Goal: Transaction & Acquisition: Subscribe to service/newsletter

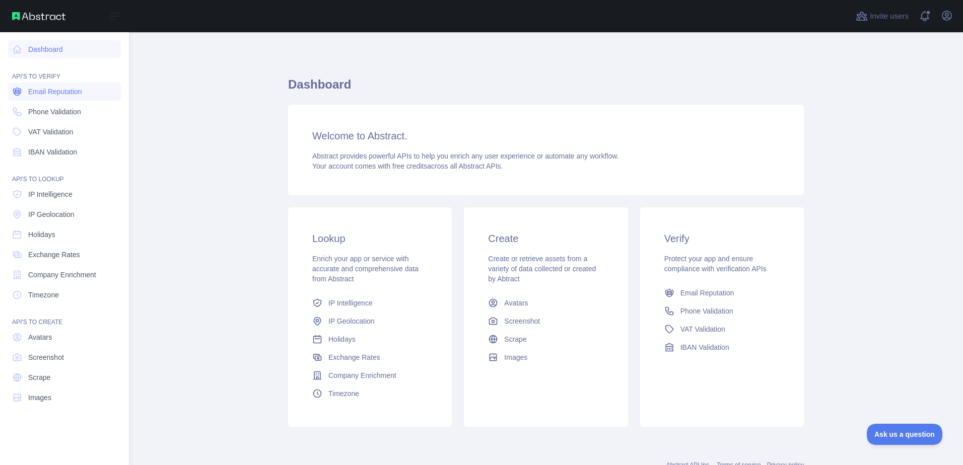
click at [61, 96] on span "Email Reputation" at bounding box center [55, 92] width 54 height 10
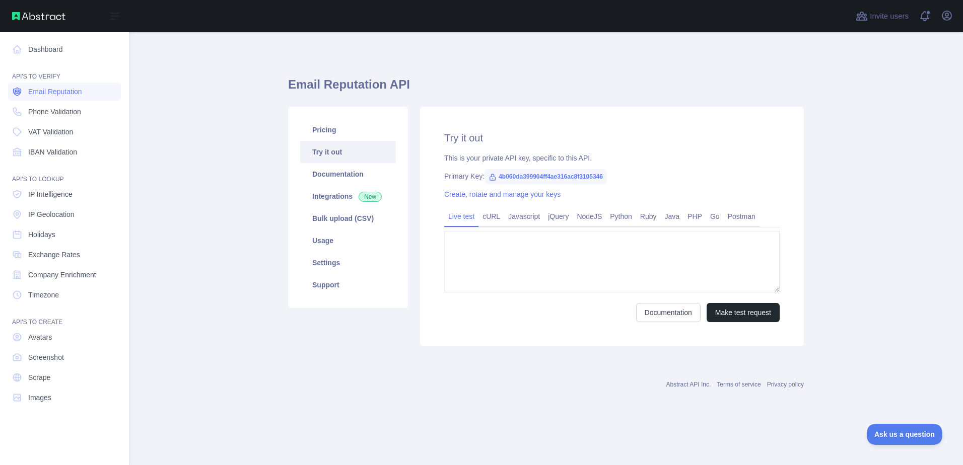
type textarea "**********"
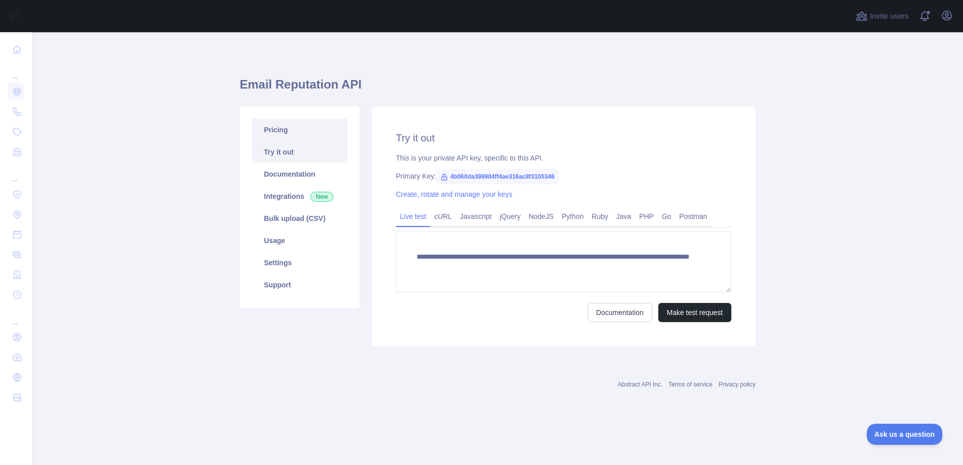
click at [291, 131] on link "Pricing" at bounding box center [300, 130] width 96 height 22
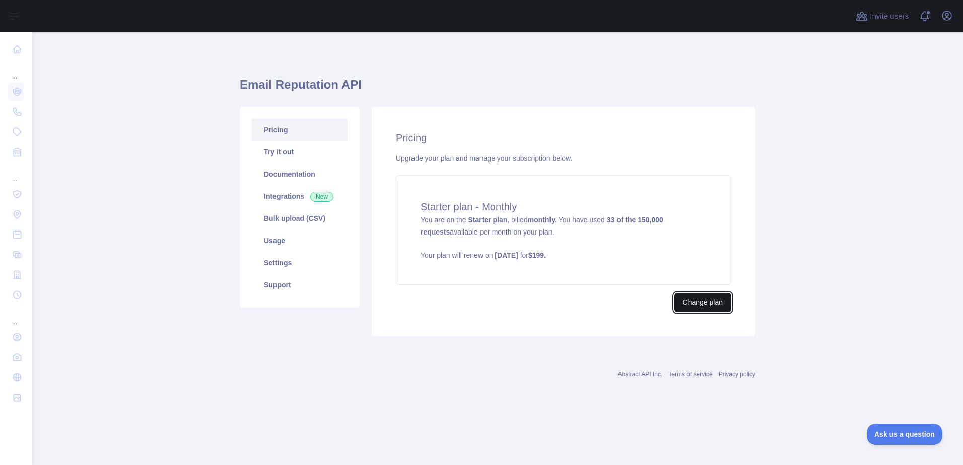
click at [707, 303] on button "Change plan" at bounding box center [702, 302] width 57 height 19
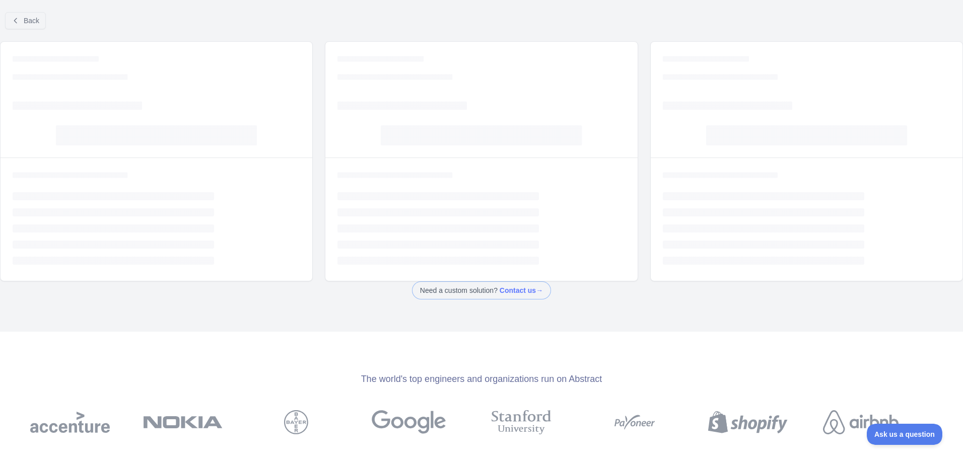
select select "*"
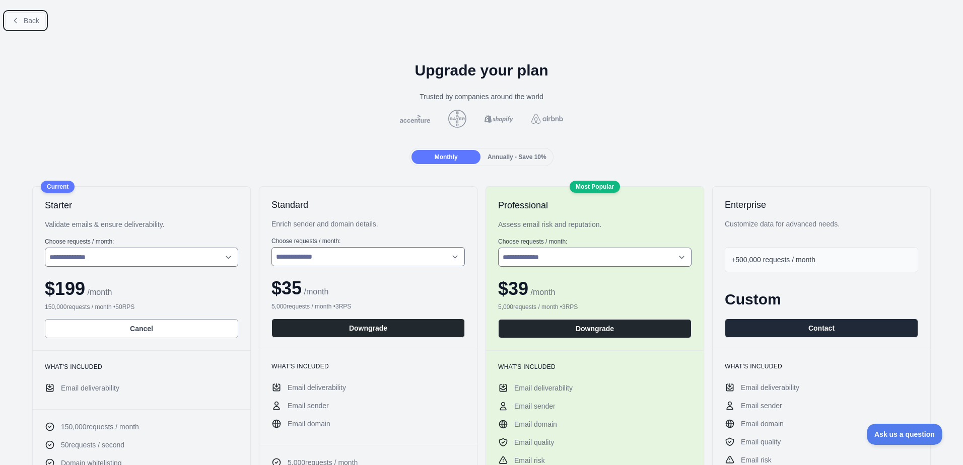
click at [26, 21] on span "Back" at bounding box center [32, 21] width 16 height 8
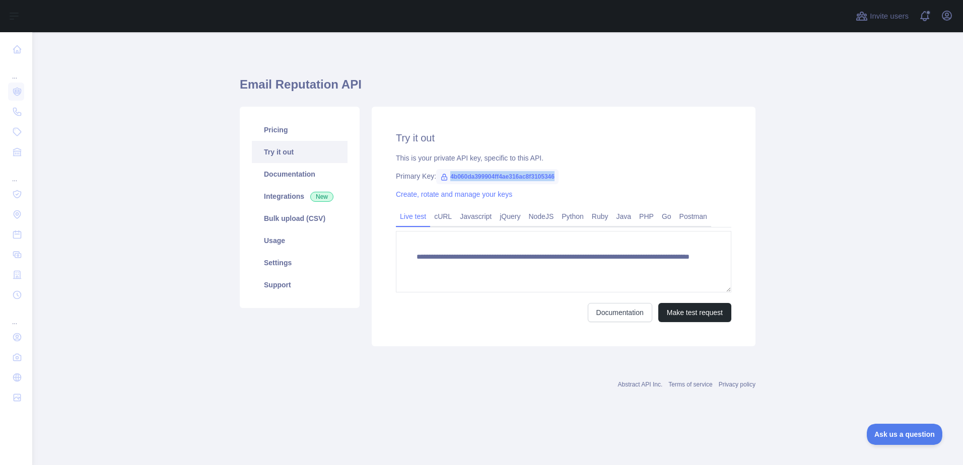
drag, startPoint x: 557, startPoint y: 178, endPoint x: 450, endPoint y: 176, distance: 107.3
click at [450, 176] on span "4b060da399904ff4ae316ac8f3105346" at bounding box center [497, 176] width 122 height 15
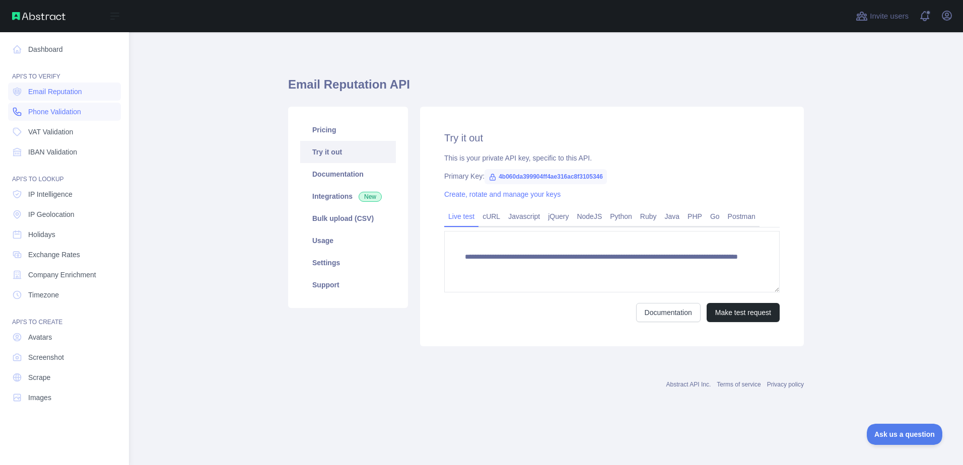
click at [64, 120] on link "Phone Validation" at bounding box center [64, 112] width 113 height 18
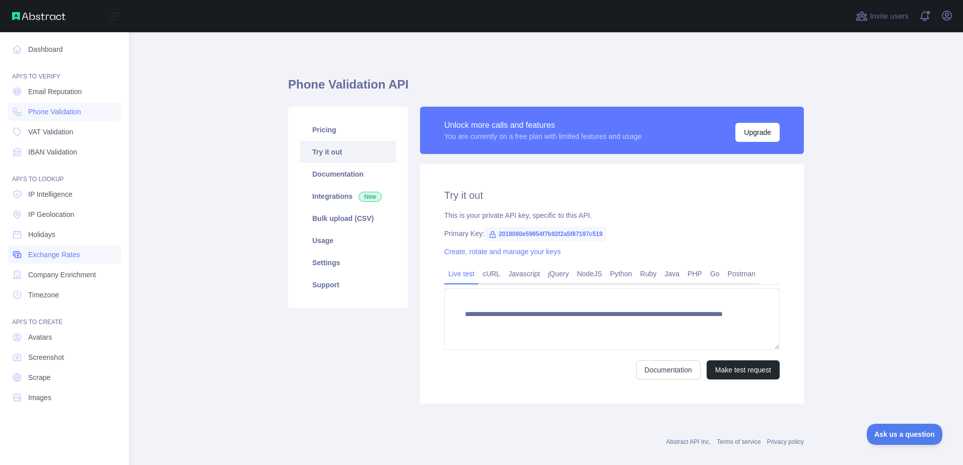
click at [66, 261] on link "Exchange Rates" at bounding box center [64, 255] width 113 height 18
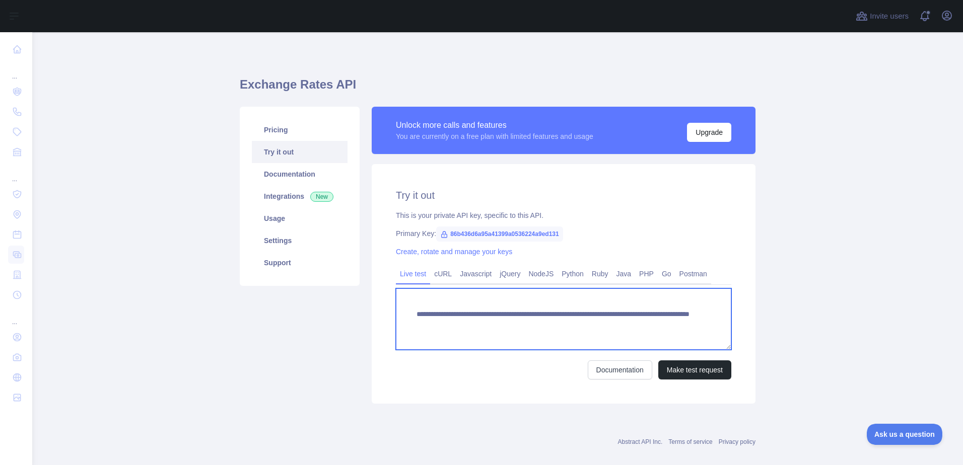
drag, startPoint x: 648, startPoint y: 325, endPoint x: 587, endPoint y: 325, distance: 60.9
click at [587, 325] on textarea "**********" at bounding box center [563, 319] width 335 height 61
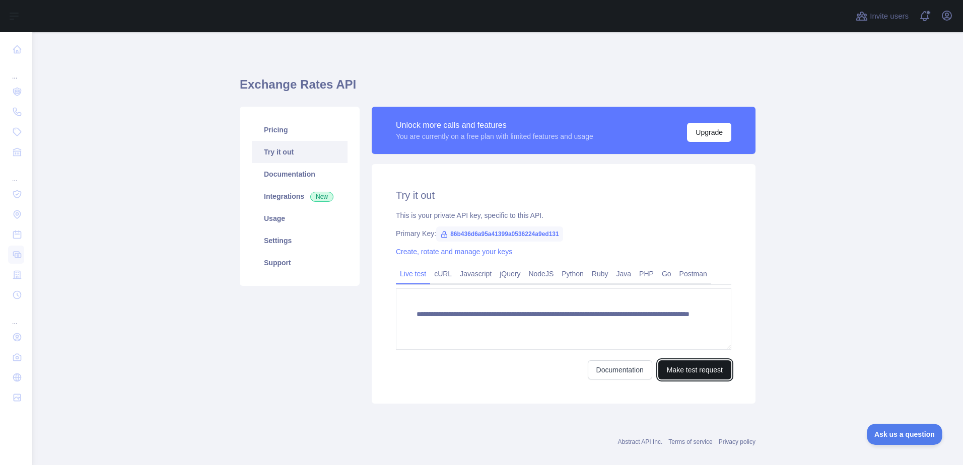
click at [688, 365] on button "Make test request" at bounding box center [694, 370] width 73 height 19
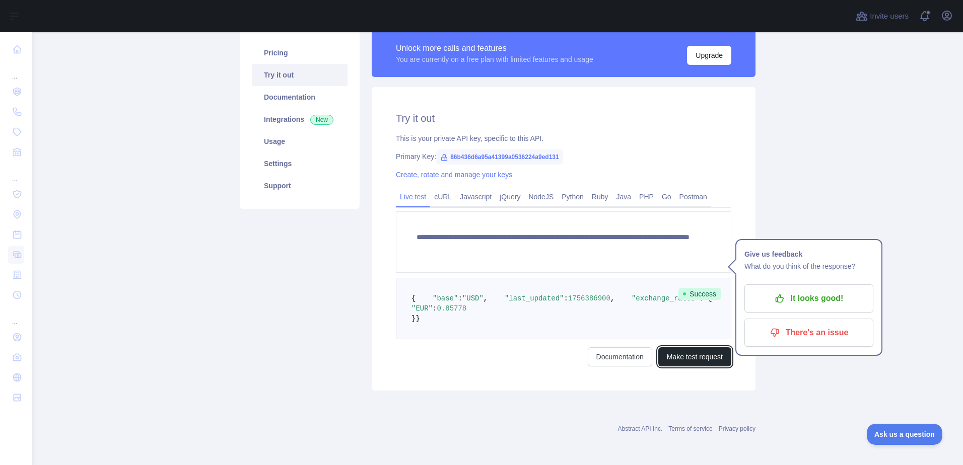
scroll to position [101, 0]
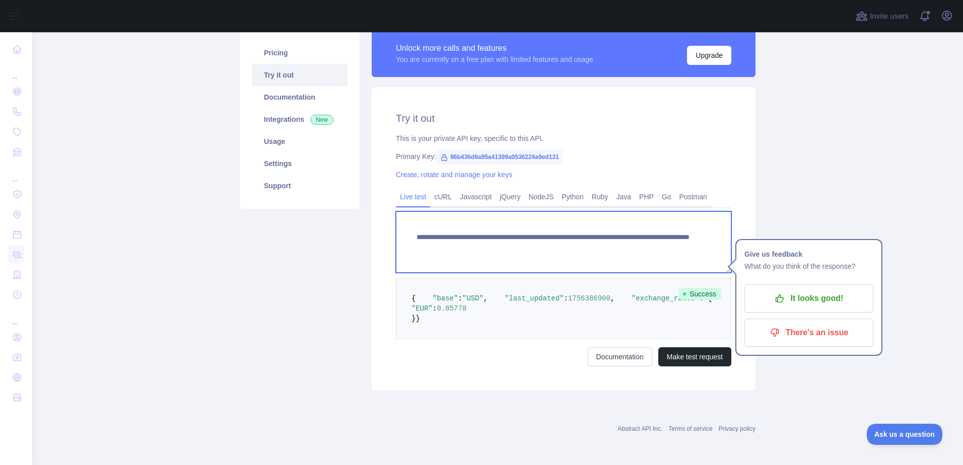
drag, startPoint x: 587, startPoint y: 223, endPoint x: 639, endPoint y: 224, distance: 51.9
click at [639, 224] on textarea "**********" at bounding box center [563, 241] width 335 height 61
drag, startPoint x: 642, startPoint y: 226, endPoint x: 595, endPoint y: 225, distance: 46.4
click at [595, 225] on textarea "**********" at bounding box center [563, 241] width 335 height 61
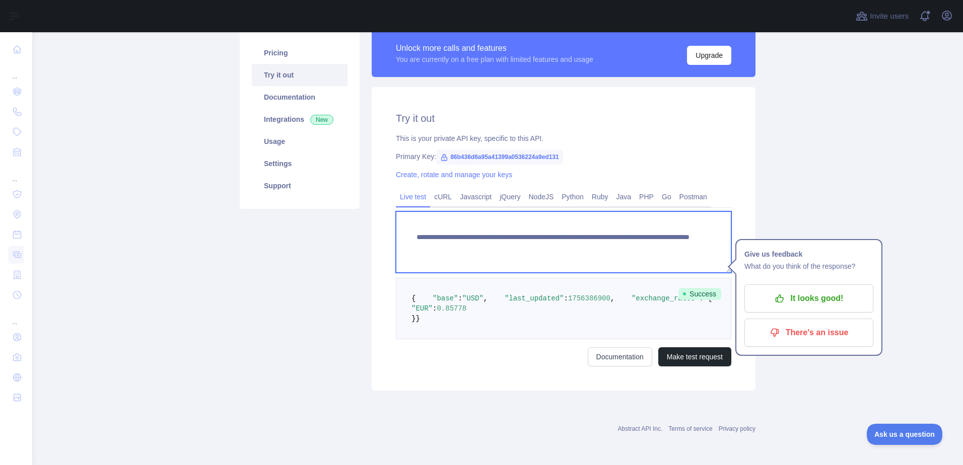
click at [595, 225] on textarea "**********" at bounding box center [563, 241] width 335 height 61
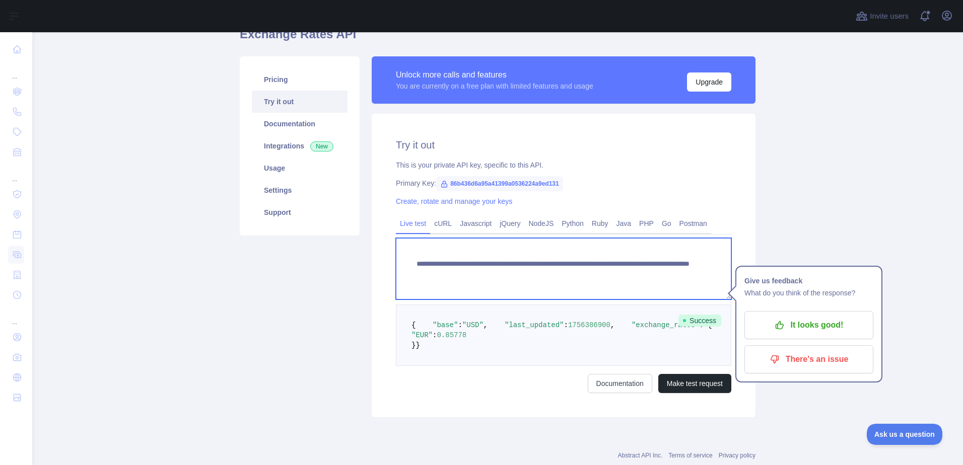
scroll to position [0, 0]
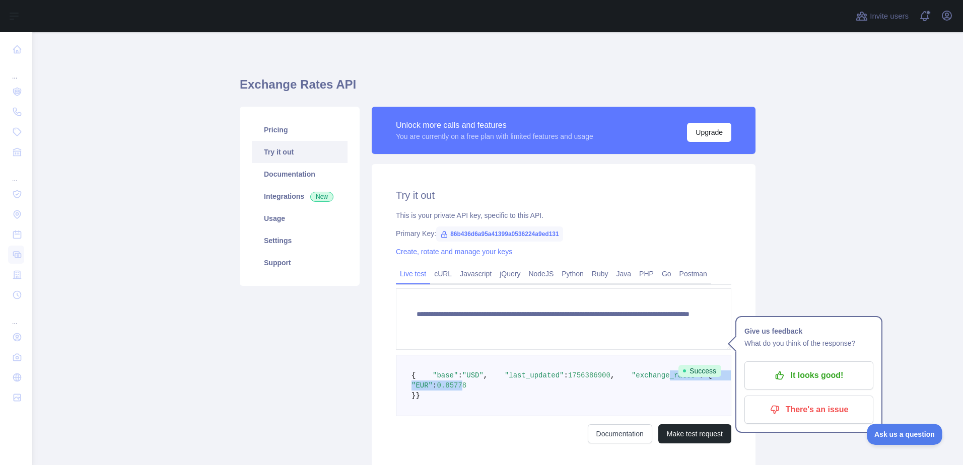
drag, startPoint x: 458, startPoint y: 407, endPoint x: 490, endPoint y: 414, distance: 33.1
click at [490, 400] on code "{ "base" : "USD" , "last_updated" : 1756386900 , "exchange_rates" : { "EUR" : 0…" at bounding box center [578, 386] width 334 height 28
click at [466, 390] on span "0.85778" at bounding box center [452, 386] width 30 height 8
click at [821, 368] on p "It looks good!" at bounding box center [809, 375] width 114 height 17
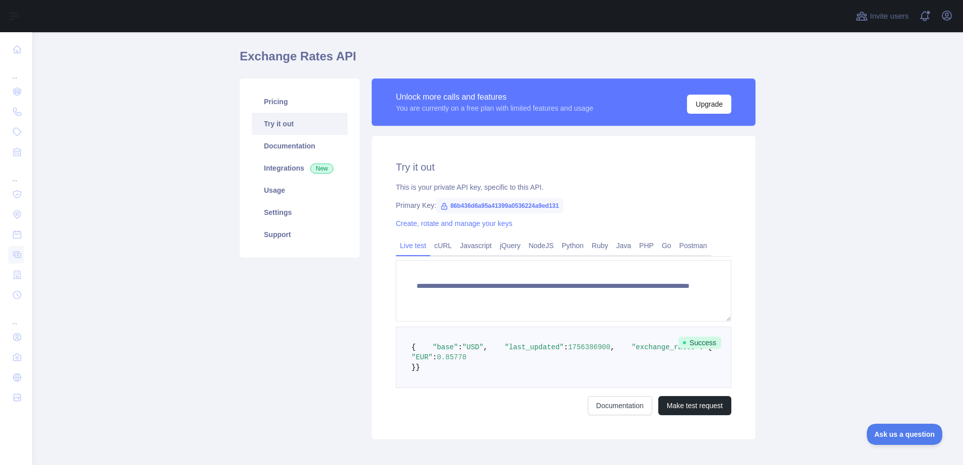
scroll to position [50, 0]
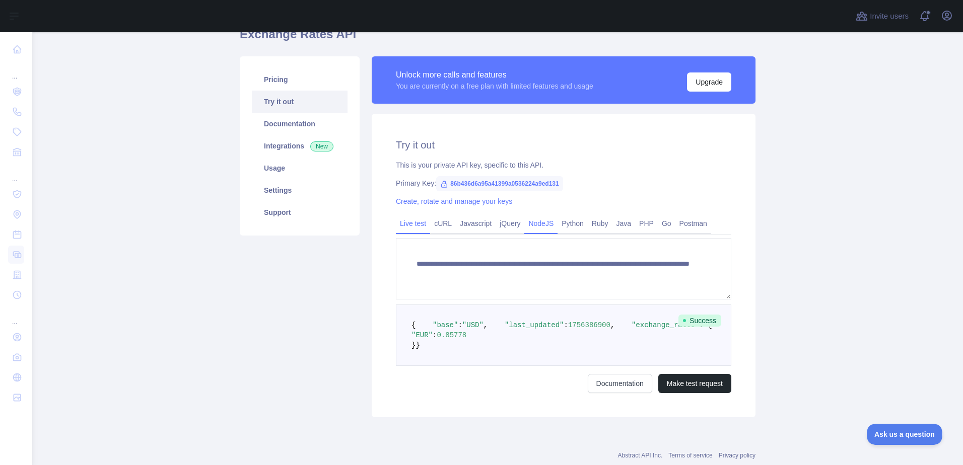
click at [538, 232] on div "NodeJS" at bounding box center [540, 227] width 33 height 16
click at [538, 227] on link "NodeJS" at bounding box center [540, 224] width 33 height 16
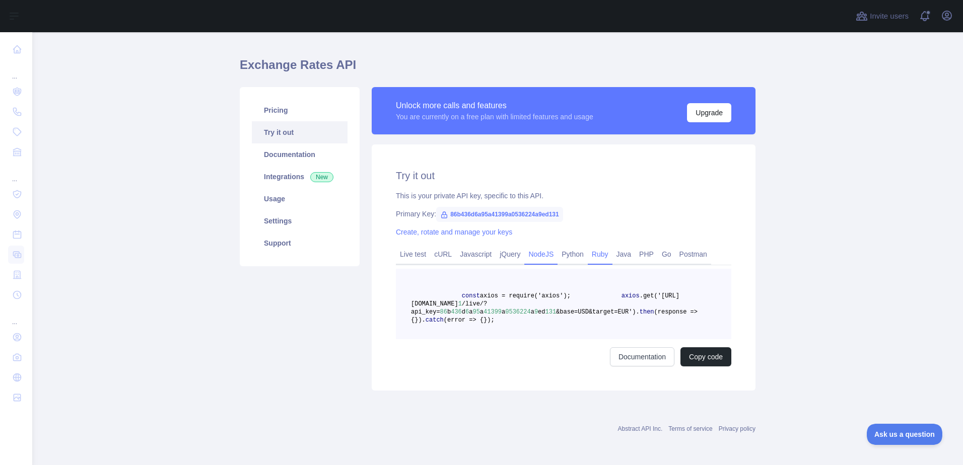
scroll to position [44, 0]
click at [409, 246] on link "Live test" at bounding box center [413, 254] width 34 height 16
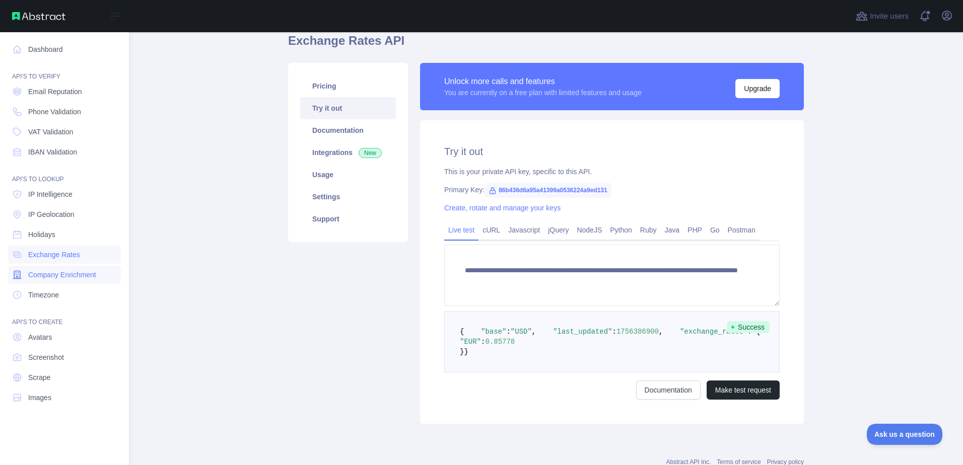
click at [88, 275] on span "Company Enrichment" at bounding box center [62, 275] width 68 height 10
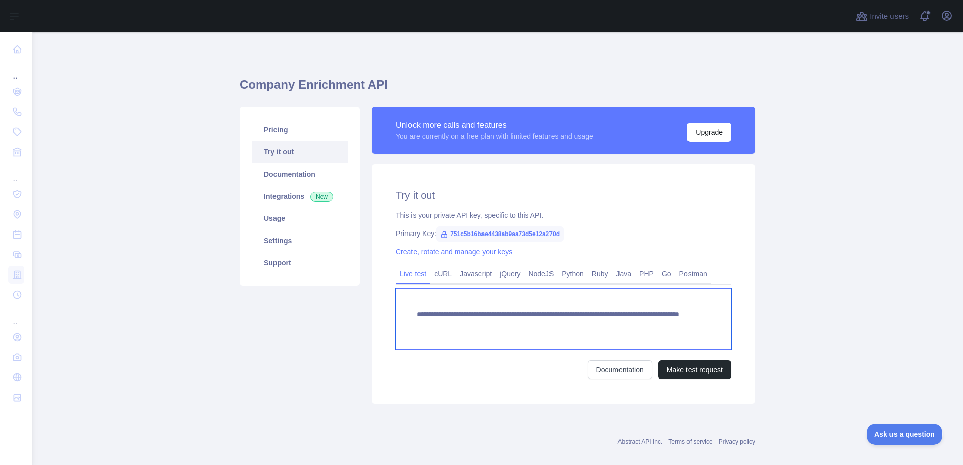
drag, startPoint x: 604, startPoint y: 329, endPoint x: 564, endPoint y: 329, distance: 39.8
click at [564, 329] on textarea "**********" at bounding box center [563, 319] width 335 height 61
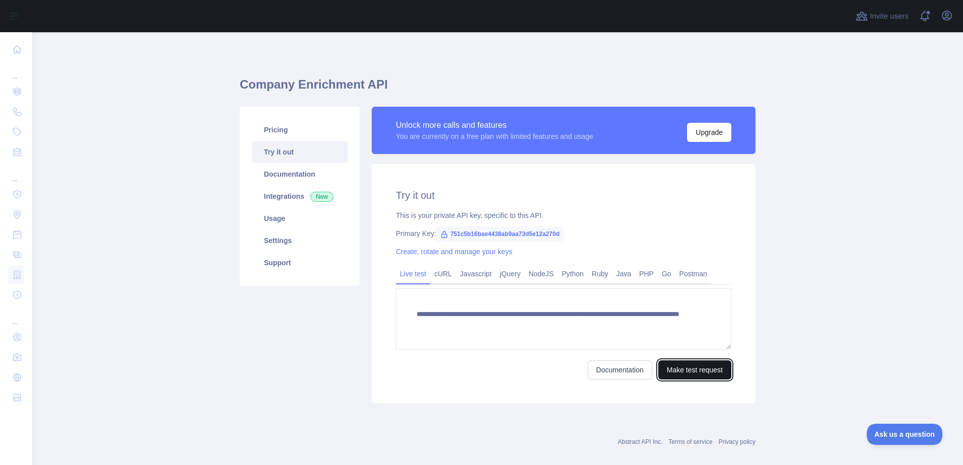
click at [690, 369] on button "Make test request" at bounding box center [694, 370] width 73 height 19
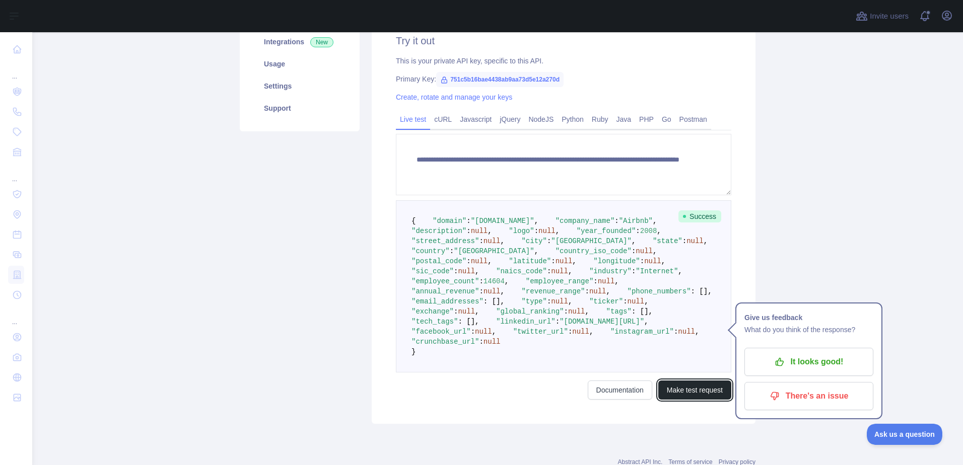
scroll to position [252, 0]
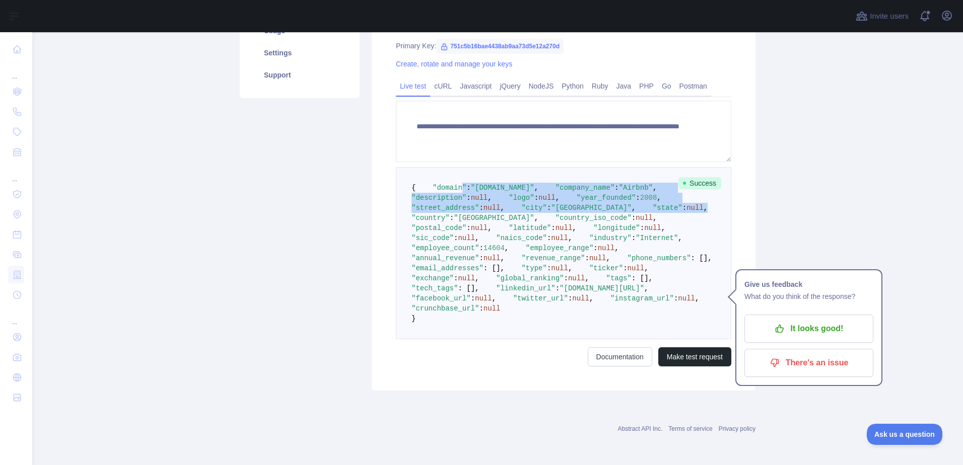
drag, startPoint x: 485, startPoint y: 177, endPoint x: 508, endPoint y: 202, distance: 33.9
click at [508, 202] on pre "{ "domain" : "[DOMAIN_NAME]" , "company_name" : "Airbnb" , "description" : null…" at bounding box center [563, 253] width 335 height 172
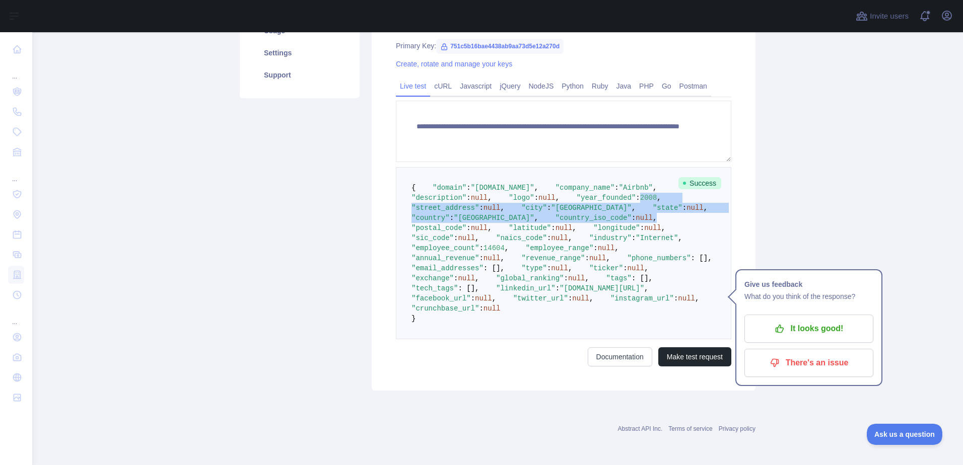
drag, startPoint x: 516, startPoint y: 216, endPoint x: 485, endPoint y: 177, distance: 49.2
click at [485, 177] on pre "{ "domain" : "[DOMAIN_NAME]" , "company_name" : "Airbnb" , "description" : null…" at bounding box center [563, 253] width 335 height 172
click at [640, 194] on span "2008" at bounding box center [648, 198] width 17 height 8
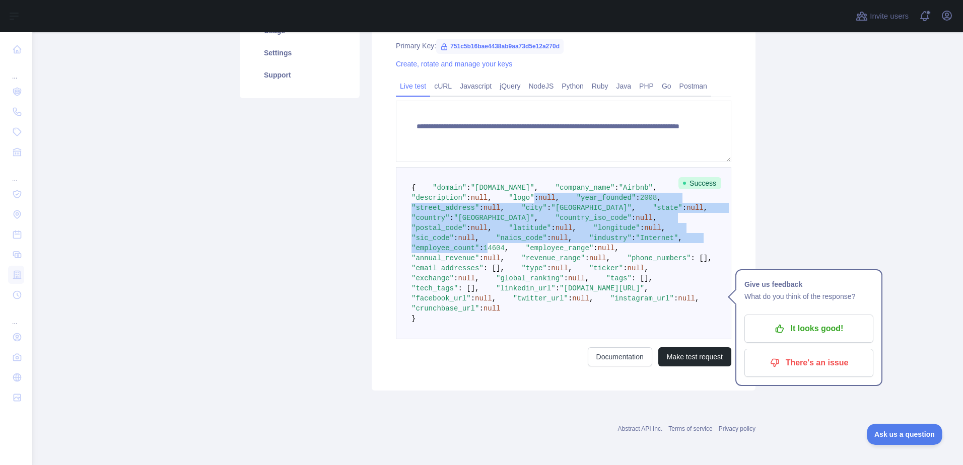
drag, startPoint x: 493, startPoint y: 276, endPoint x: 498, endPoint y: 290, distance: 14.5
click at [498, 290] on pre "{ "domain" : "[DOMAIN_NAME]" , "company_name" : "Airbnb" , "description" : null…" at bounding box center [563, 253] width 335 height 172
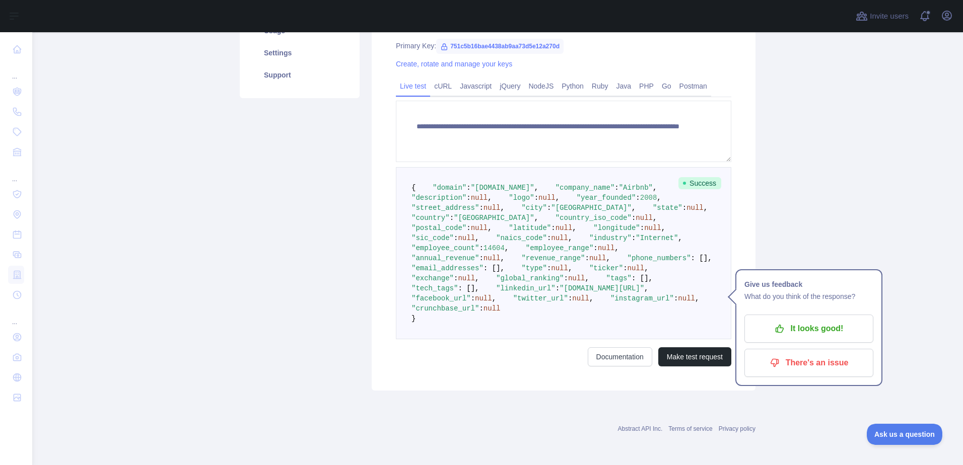
scroll to position [302, 0]
click at [498, 248] on span "14604" at bounding box center [493, 248] width 21 height 8
click at [503, 248] on span "14604" at bounding box center [493, 248] width 21 height 8
drag, startPoint x: 503, startPoint y: 248, endPoint x: 452, endPoint y: 129, distance: 129.7
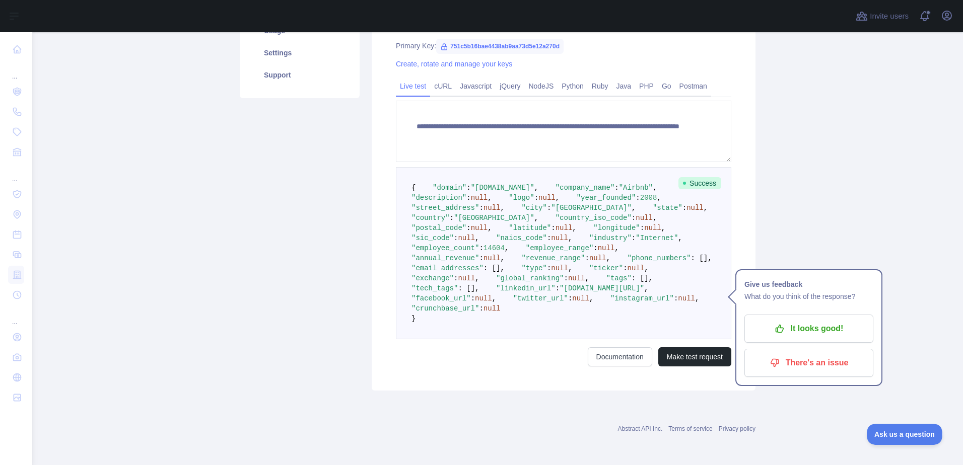
click at [452, 167] on pre "{ "domain" : "[DOMAIN_NAME]" , "company_name" : "Airbnb" , "description" : null…" at bounding box center [563, 253] width 335 height 172
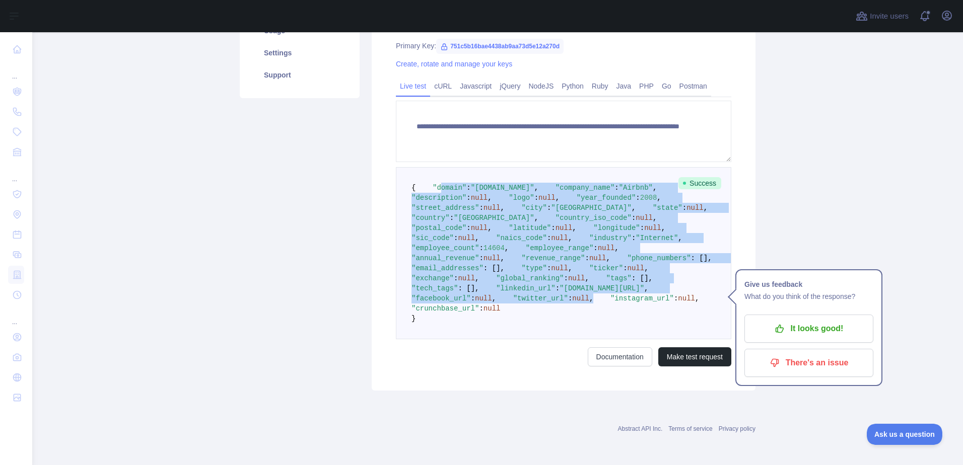
drag, startPoint x: 505, startPoint y: 262, endPoint x: 546, endPoint y: 385, distance: 129.6
click at [546, 339] on pre "{ "domain" : "[DOMAIN_NAME]" , "company_name" : "Airbnb" , "description" : null…" at bounding box center [563, 253] width 335 height 172
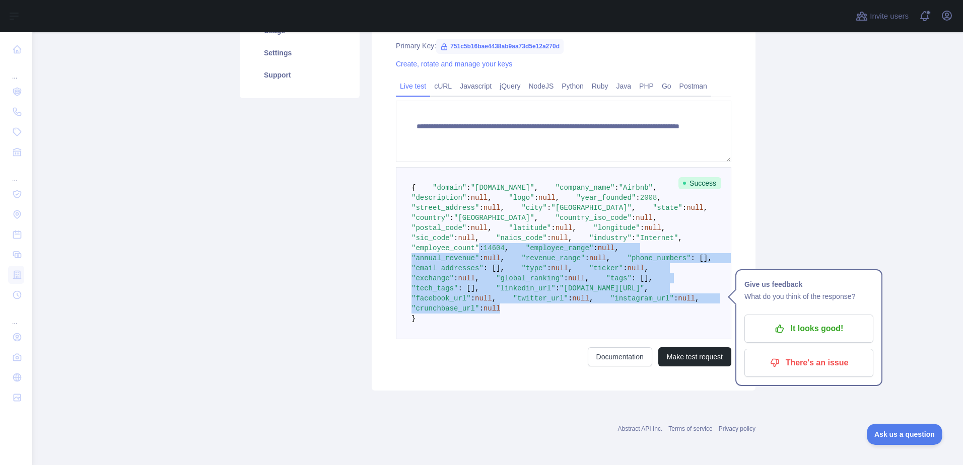
drag, startPoint x: 512, startPoint y: 404, endPoint x: 484, endPoint y: 245, distance: 161.0
click at [484, 245] on pre "{ "domain" : "[DOMAIN_NAME]" , "company_name" : "Airbnb" , "description" : null…" at bounding box center [563, 253] width 335 height 172
click at [479, 245] on span ""employee_count"" at bounding box center [444, 248] width 67 height 8
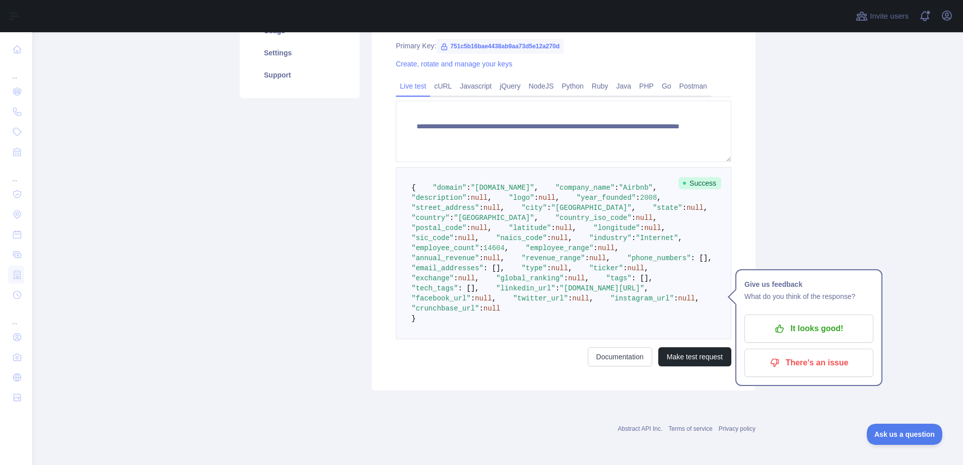
click at [501, 244] on span "14604" at bounding box center [493, 248] width 21 height 8
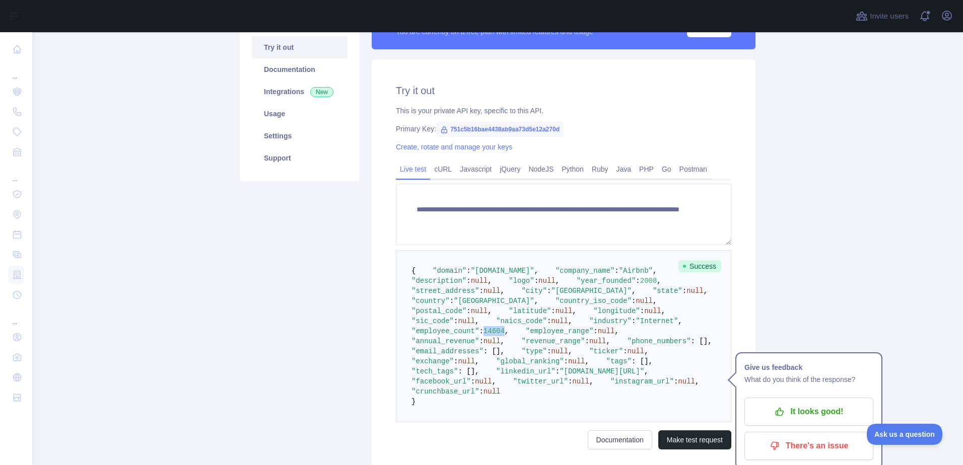
scroll to position [101, 0]
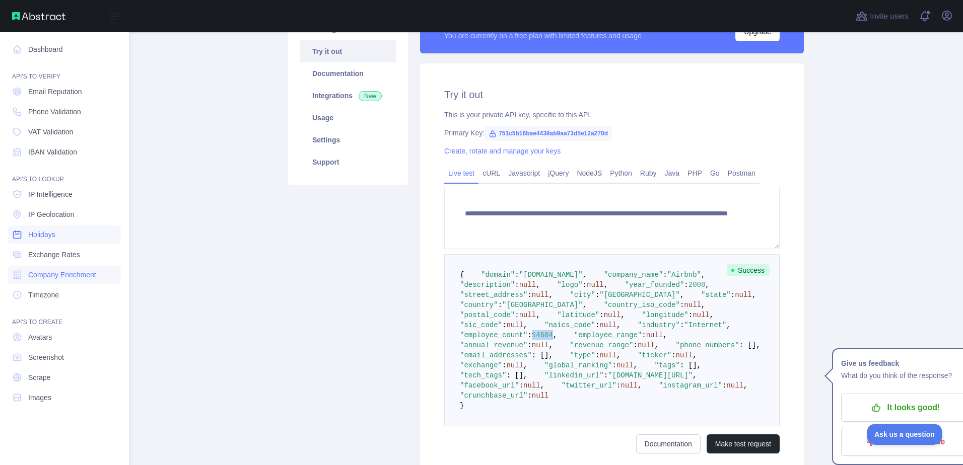
click at [55, 238] on span "Holidays" at bounding box center [41, 235] width 27 height 10
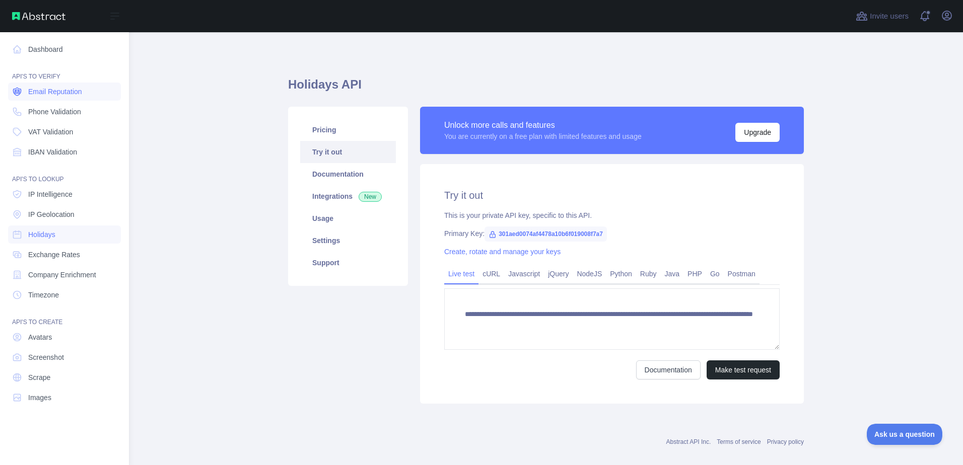
click at [65, 95] on span "Email Reputation" at bounding box center [55, 92] width 54 height 10
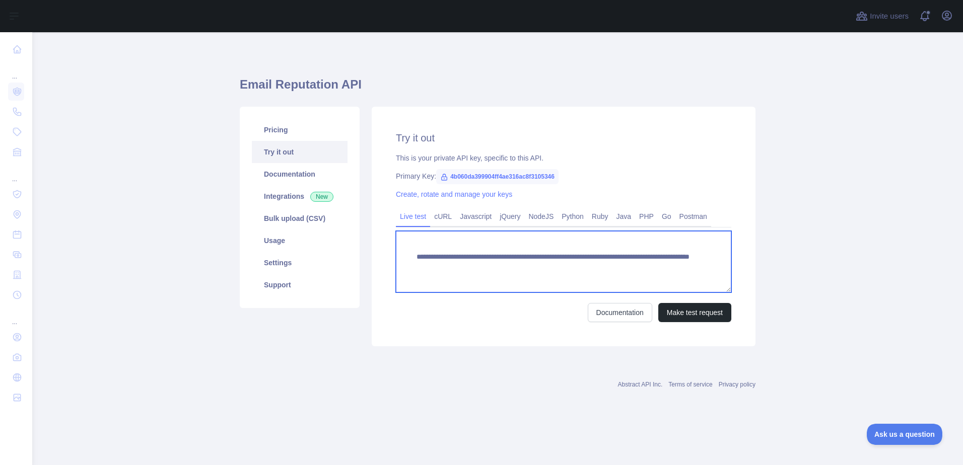
click at [563, 268] on textarea "**********" at bounding box center [563, 261] width 335 height 61
drag, startPoint x: 649, startPoint y: 268, endPoint x: 589, endPoint y: 266, distance: 60.4
click at [589, 266] on textarea "**********" at bounding box center [563, 261] width 335 height 61
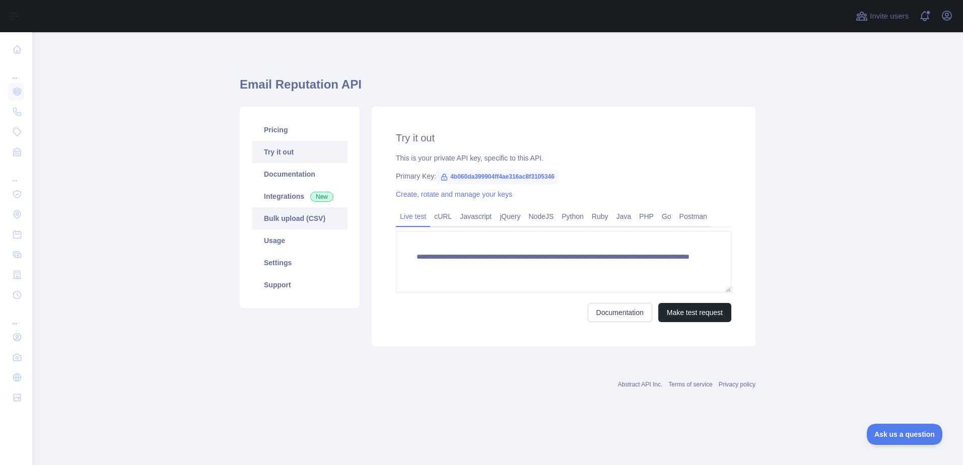
click at [299, 215] on link "Bulk upload (CSV)" at bounding box center [300, 218] width 96 height 22
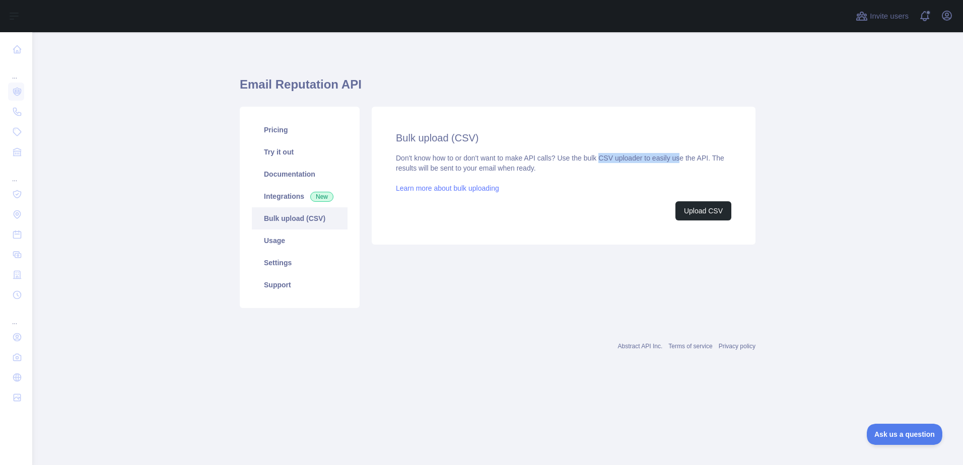
drag, startPoint x: 599, startPoint y: 157, endPoint x: 679, endPoint y: 157, distance: 80.6
click at [679, 157] on div "Don't know how to or don't want to make API calls? Use the bulk CSV uploader to…" at bounding box center [563, 186] width 335 height 67
drag, startPoint x: 705, startPoint y: 161, endPoint x: 508, endPoint y: 149, distance: 197.7
click at [508, 149] on div "Bulk upload (CSV) Don't know how to or don't want to make API calls? Use the bu…" at bounding box center [563, 176] width 335 height 90
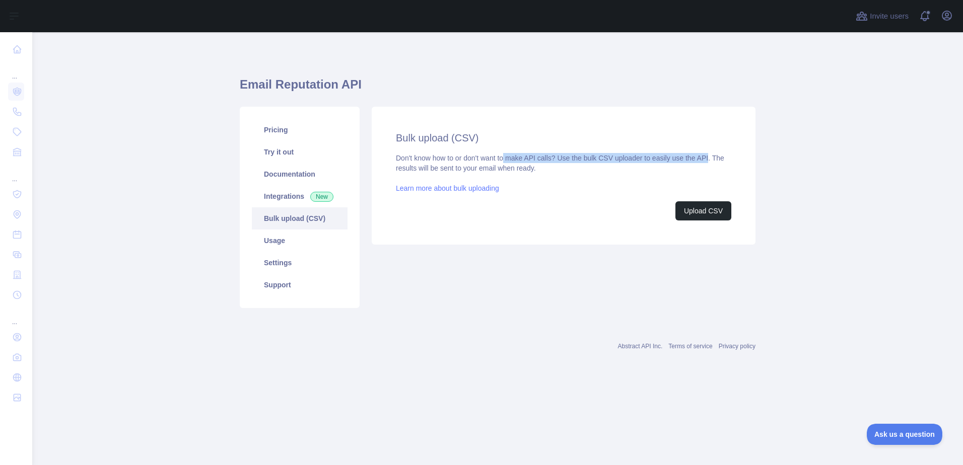
click at [508, 149] on div "Bulk upload (CSV) Don't know how to or don't want to make API calls? Use the bu…" at bounding box center [563, 176] width 335 height 90
drag, startPoint x: 547, startPoint y: 156, endPoint x: 546, endPoint y: 166, distance: 10.1
click at [546, 166] on div "Bulk upload (CSV) Don't know how to or don't want to make API calls? Use the bu…" at bounding box center [563, 176] width 335 height 90
click at [546, 166] on div "Don't know how to or don't want to make API calls? Use the bulk CSV uploader to…" at bounding box center [563, 186] width 335 height 67
drag, startPoint x: 557, startPoint y: 166, endPoint x: 560, endPoint y: 162, distance: 5.4
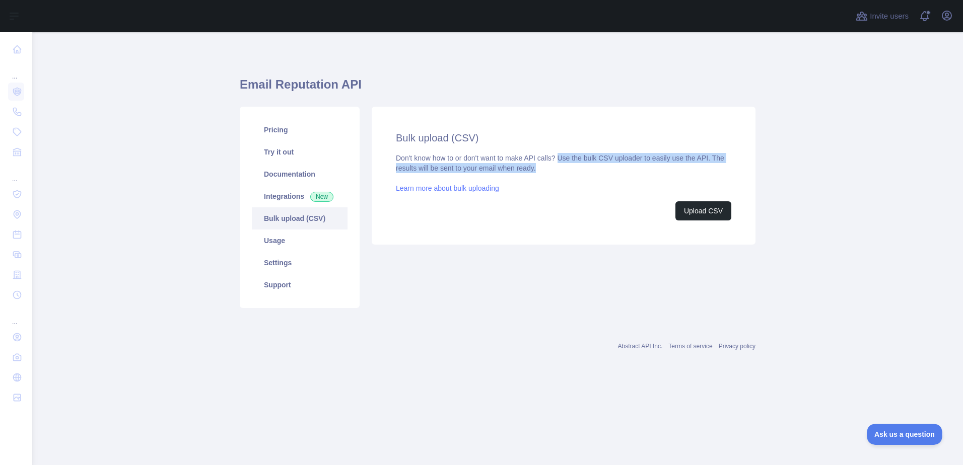
click at [560, 162] on div "Don't know how to or don't want to make API calls? Use the bulk CSV uploader to…" at bounding box center [563, 186] width 335 height 67
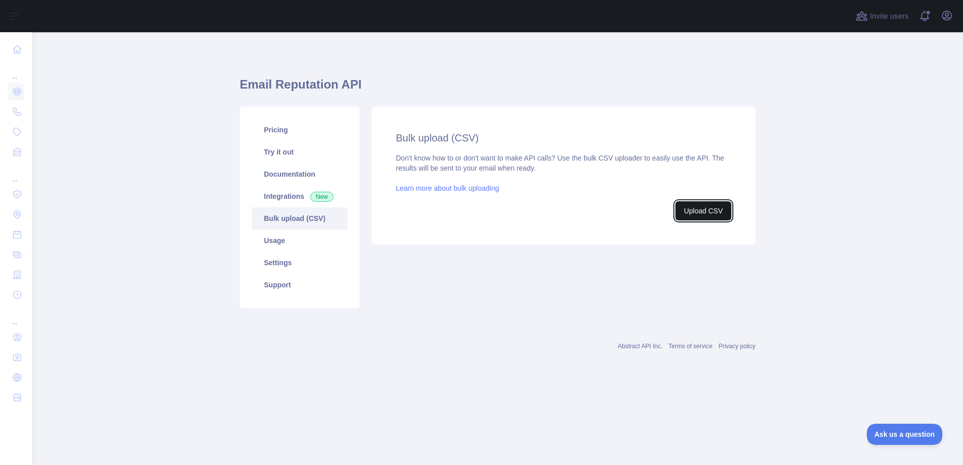
click at [704, 217] on button "Upload CSV" at bounding box center [703, 210] width 56 height 19
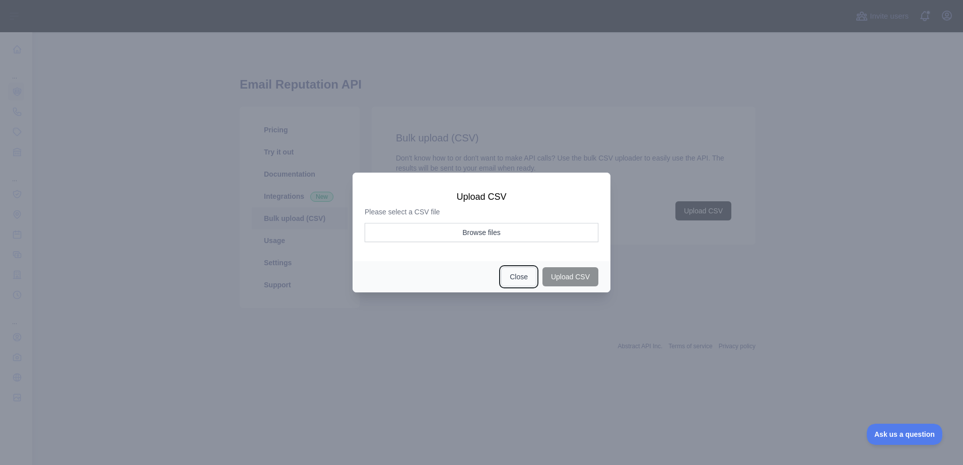
click at [531, 270] on button "Close" at bounding box center [518, 276] width 35 height 19
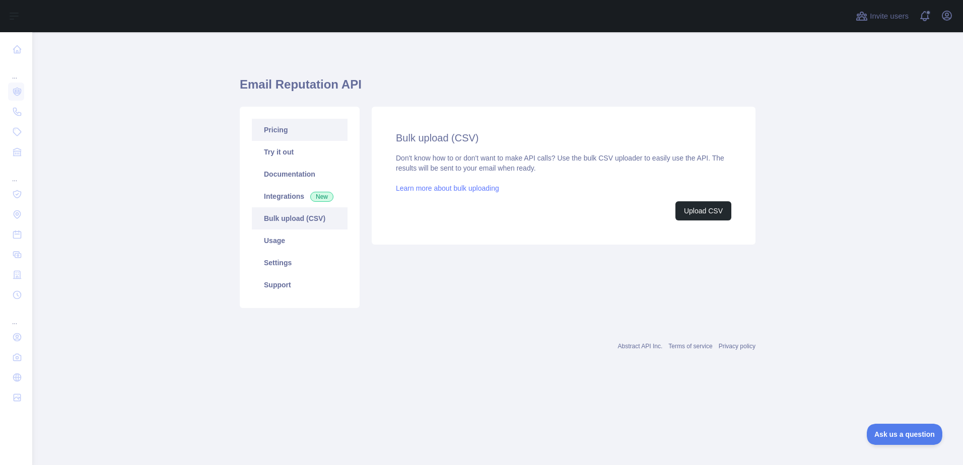
click at [308, 133] on link "Pricing" at bounding box center [300, 130] width 96 height 22
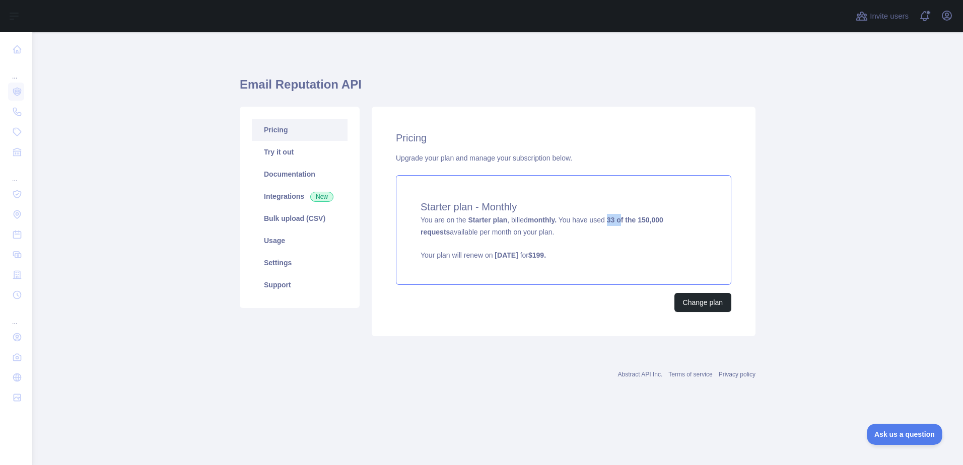
drag, startPoint x: 606, startPoint y: 222, endPoint x: 619, endPoint y: 222, distance: 13.1
click at [619, 222] on span "You are on the Starter plan , billed monthly. You have used 33 of the 150,000 r…" at bounding box center [563, 238] width 286 height 44
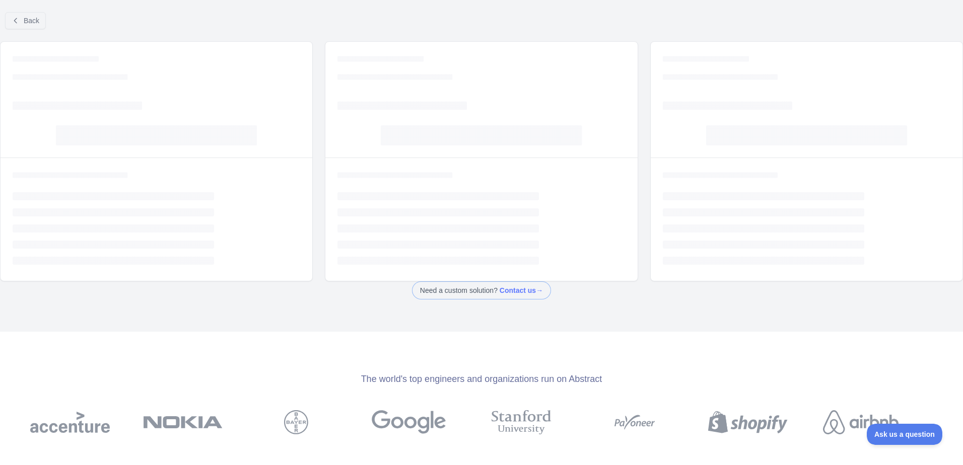
select select "*"
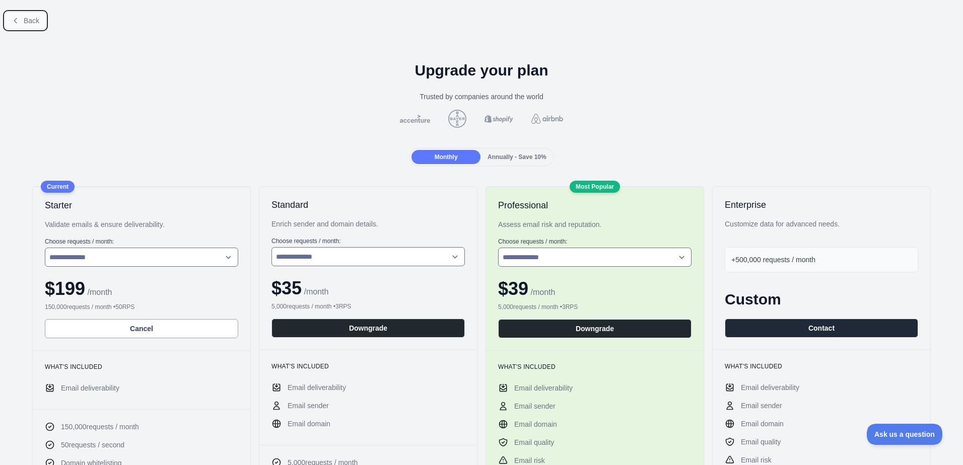
click at [26, 24] on span "Back" at bounding box center [32, 21] width 16 height 8
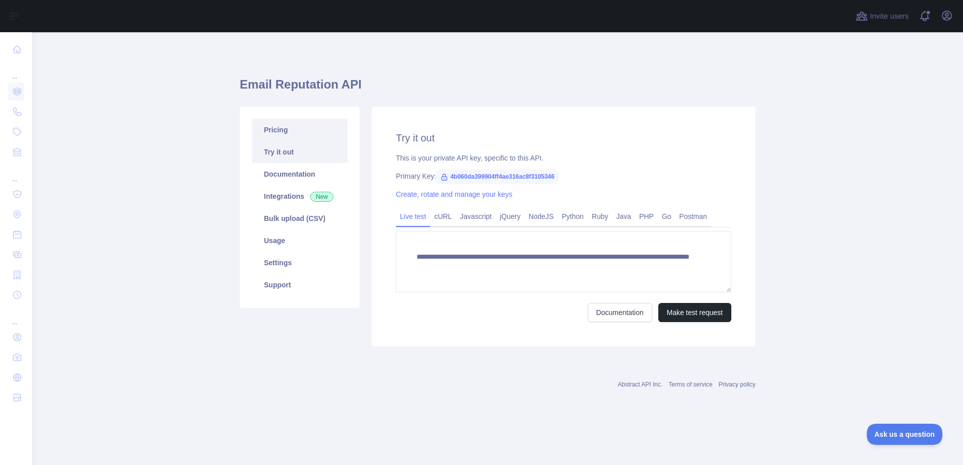
click at [301, 136] on link "Pricing" at bounding box center [300, 130] width 96 height 22
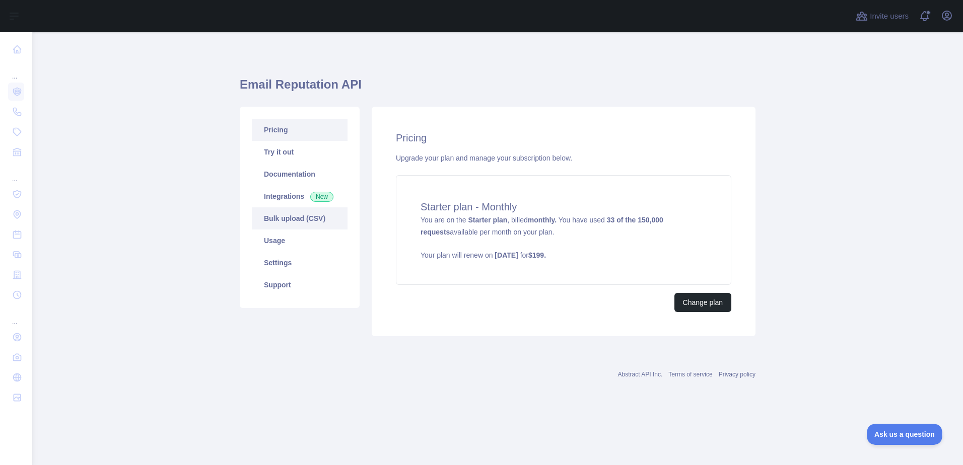
click at [287, 213] on link "Bulk upload (CSV)" at bounding box center [300, 218] width 96 height 22
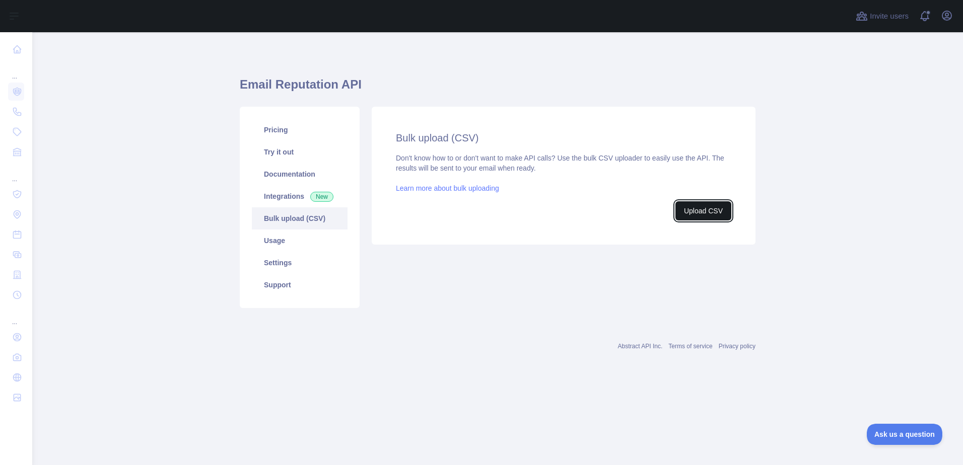
click at [711, 213] on button "Upload CSV" at bounding box center [703, 210] width 56 height 19
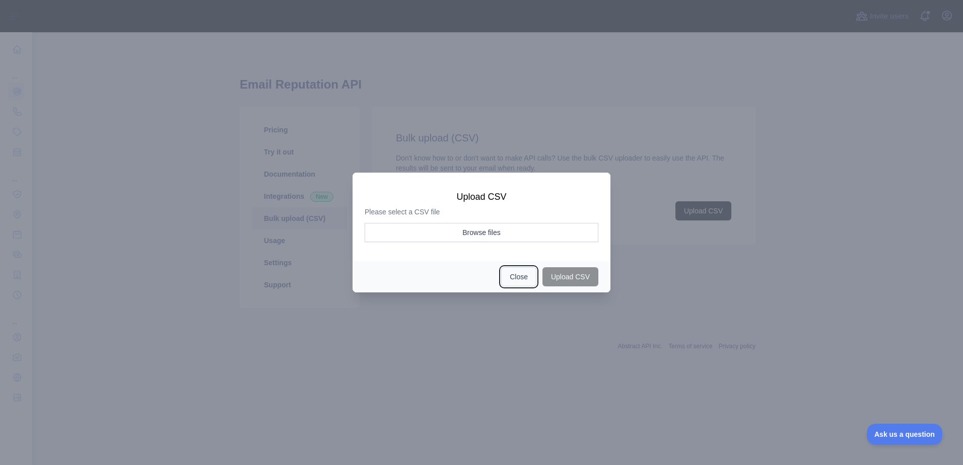
click at [522, 270] on button "Close" at bounding box center [518, 276] width 35 height 19
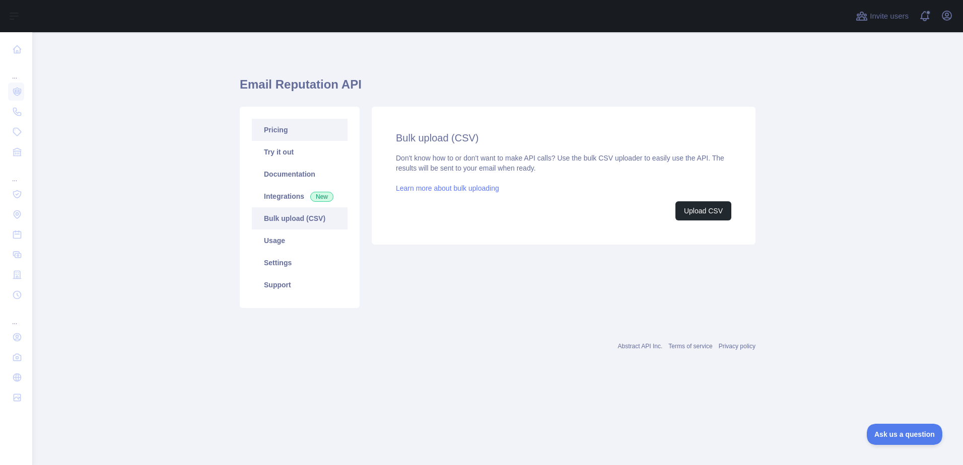
click at [313, 137] on link "Pricing" at bounding box center [300, 130] width 96 height 22
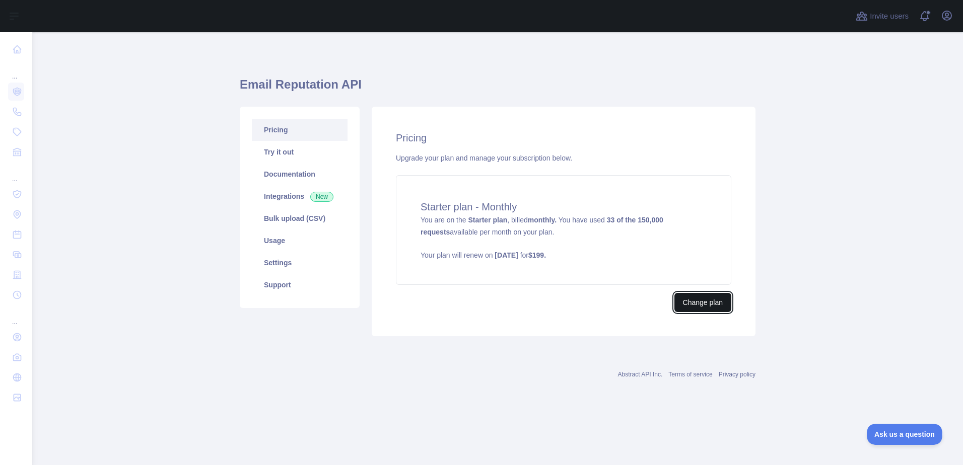
click at [708, 308] on button "Change plan" at bounding box center [702, 302] width 57 height 19
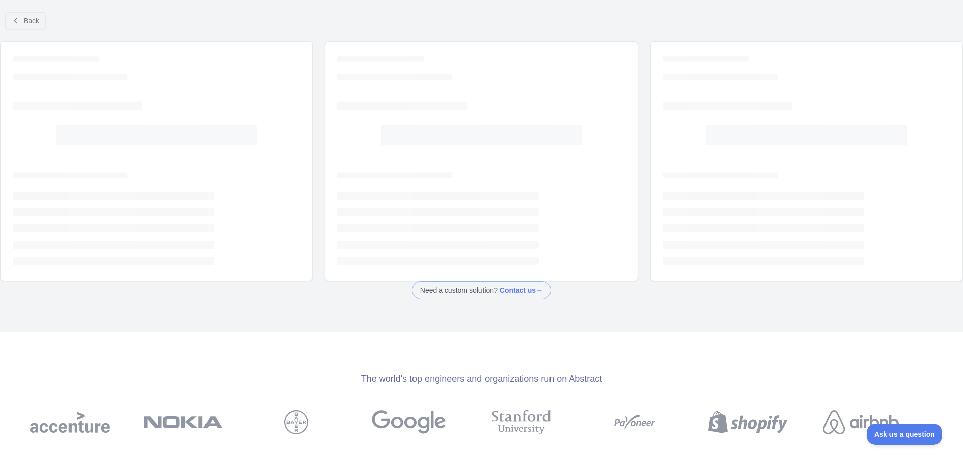
select select "*"
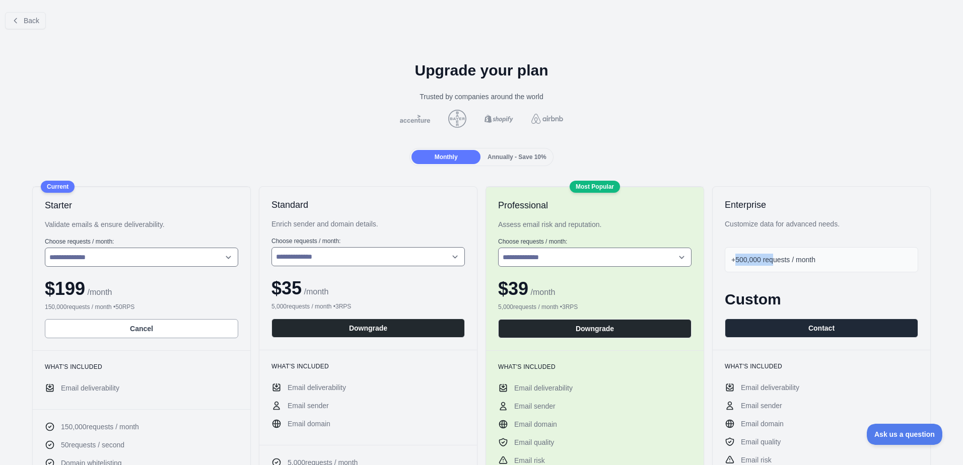
drag, startPoint x: 732, startPoint y: 260, endPoint x: 767, endPoint y: 258, distance: 35.8
click at [767, 258] on span "+500,000 requests / month" at bounding box center [773, 260] width 84 height 8
drag, startPoint x: 735, startPoint y: 259, endPoint x: 744, endPoint y: 260, distance: 8.6
click at [744, 260] on span "+500,000 requests / month" at bounding box center [773, 260] width 84 height 8
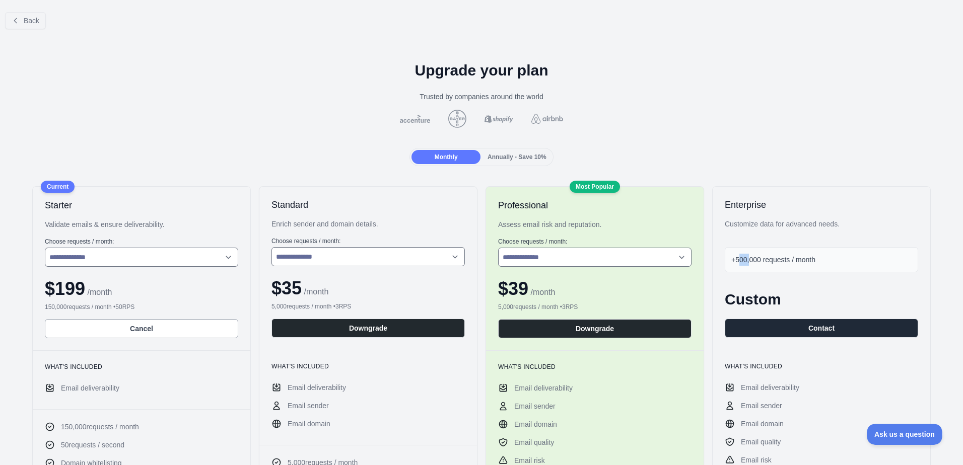
click at [744, 260] on span "+500,000 requests / month" at bounding box center [773, 260] width 84 height 8
drag, startPoint x: 768, startPoint y: 262, endPoint x: 795, endPoint y: 263, distance: 26.2
click at [795, 263] on span "+500,000 requests / month" at bounding box center [773, 260] width 84 height 8
drag, startPoint x: 822, startPoint y: 263, endPoint x: 727, endPoint y: 267, distance: 94.8
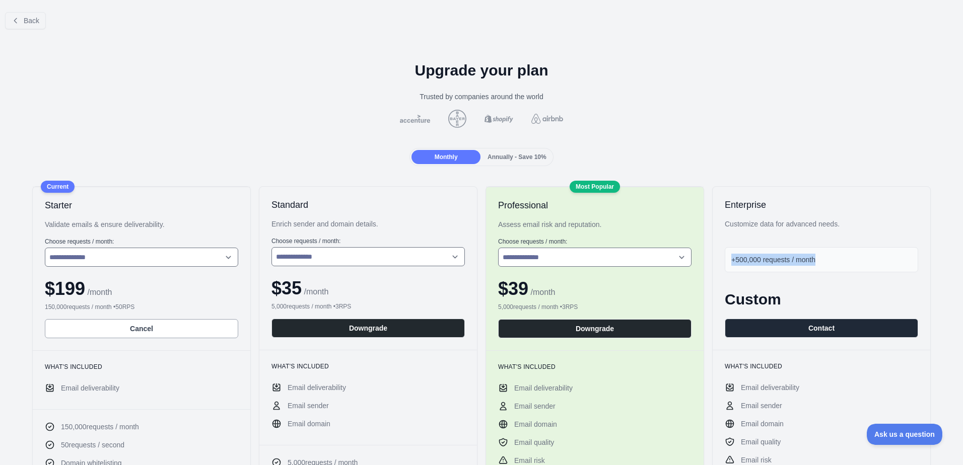
click at [727, 267] on div "+500,000 requests / month" at bounding box center [821, 259] width 193 height 25
drag, startPoint x: 740, startPoint y: 264, endPoint x: 801, endPoint y: 265, distance: 61.4
click at [801, 265] on div "+500,000 requests / month" at bounding box center [821, 259] width 193 height 25
drag, startPoint x: 801, startPoint y: 265, endPoint x: 777, endPoint y: 260, distance: 24.2
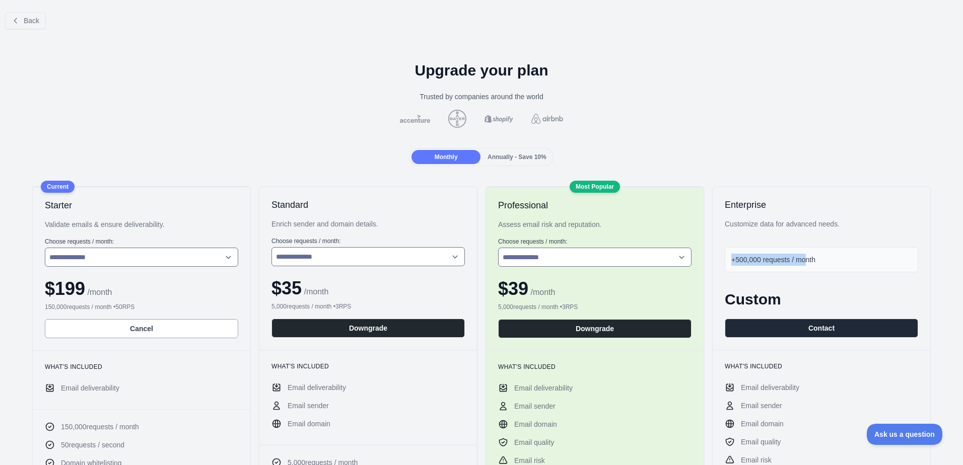
click at [802, 266] on div "+500,000 requests / month" at bounding box center [821, 259] width 193 height 25
click at [37, 24] on span "Back" at bounding box center [32, 21] width 16 height 8
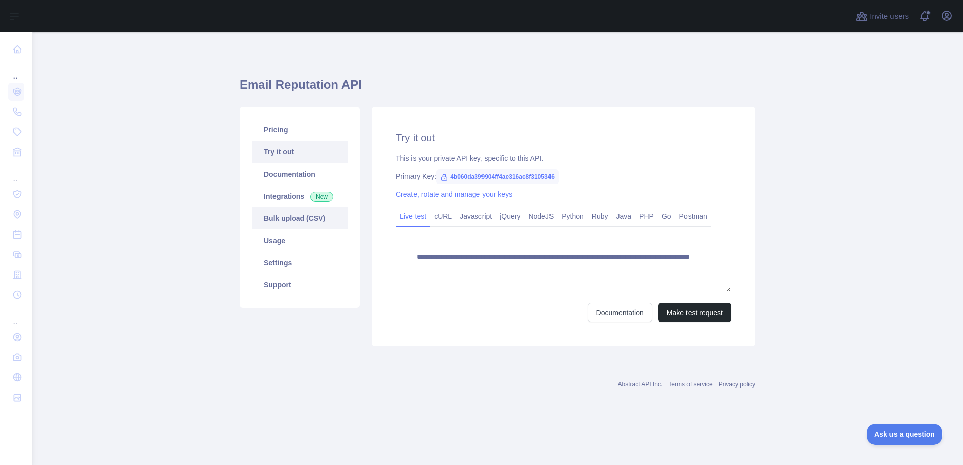
click at [300, 225] on link "Bulk upload (CSV)" at bounding box center [300, 218] width 96 height 22
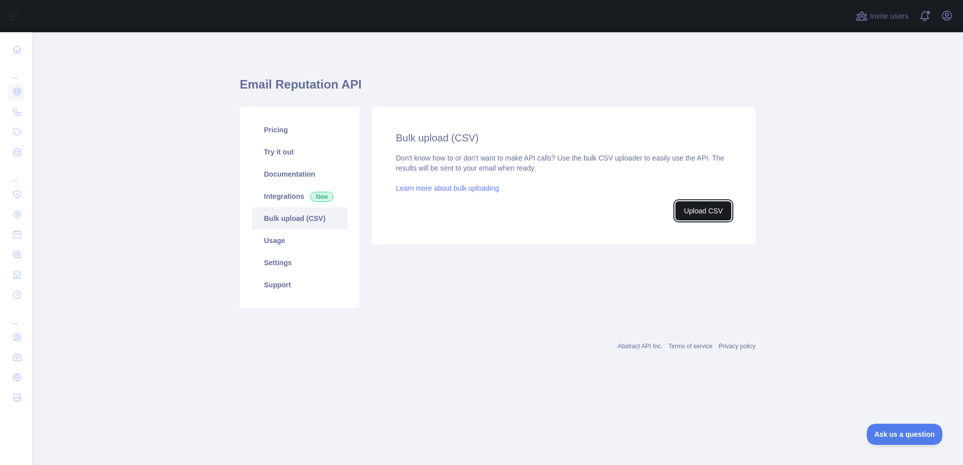
click at [702, 216] on button "Upload CSV" at bounding box center [703, 210] width 56 height 19
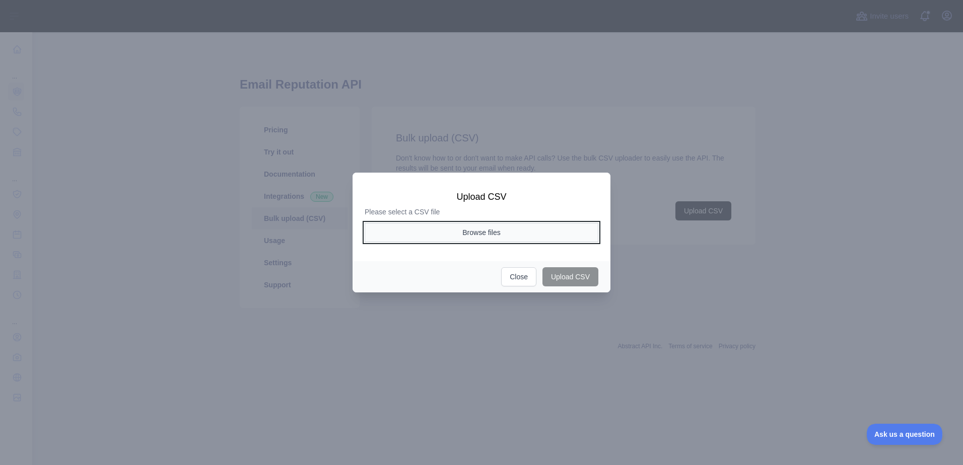
click at [520, 236] on button "Browse files" at bounding box center [482, 232] width 234 height 19
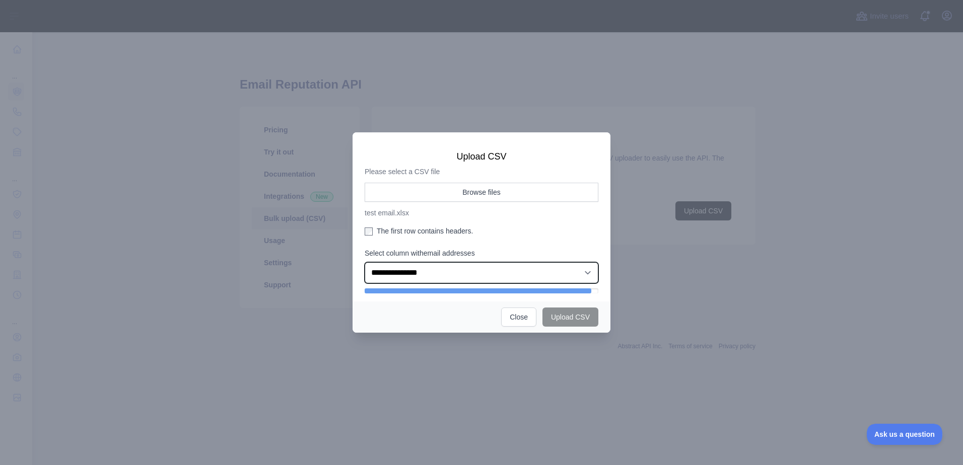
click at [502, 273] on select "**********" at bounding box center [482, 272] width 234 height 21
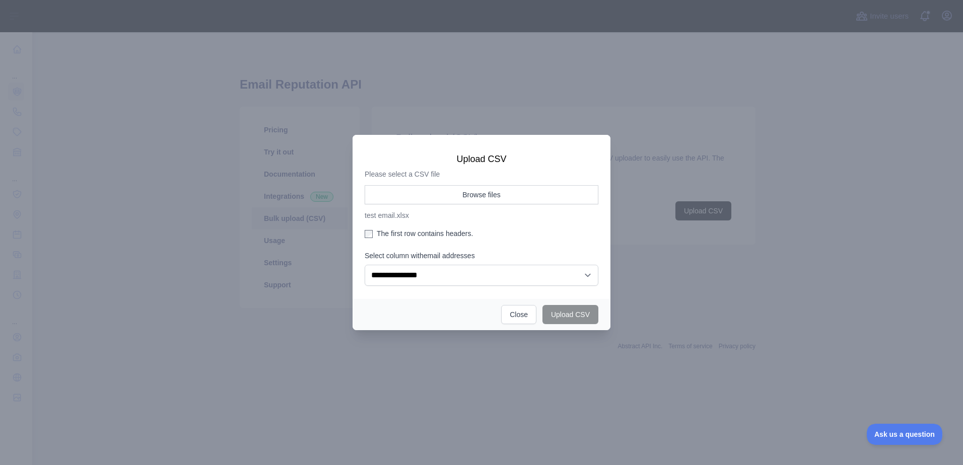
click at [478, 220] on p "test email.xlsx" at bounding box center [482, 215] width 234 height 10
click at [448, 236] on label "The first row contains headers." at bounding box center [482, 234] width 234 height 10
click at [450, 277] on select "**********" at bounding box center [482, 275] width 234 height 21
click at [505, 222] on aside "**********" at bounding box center [482, 235] width 234 height 101
click at [491, 270] on select "**********" at bounding box center [482, 275] width 234 height 21
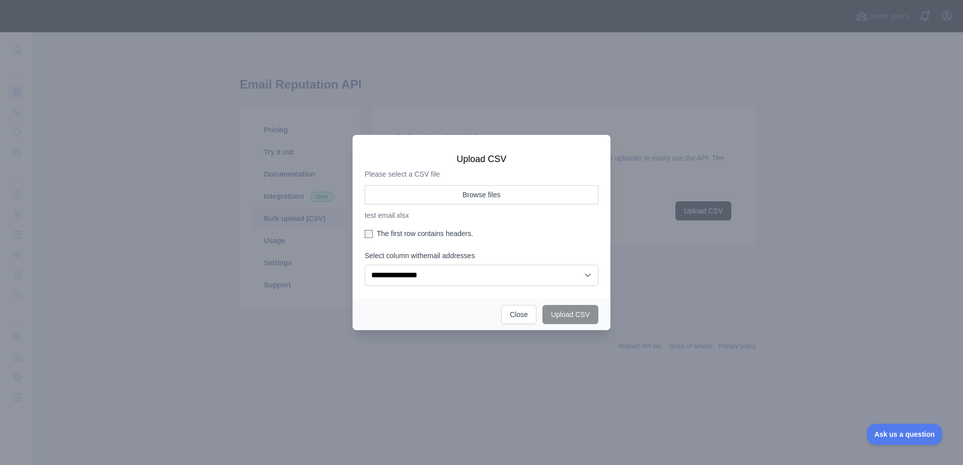
click at [497, 218] on p "test email.xlsx" at bounding box center [482, 215] width 234 height 10
click at [494, 272] on select "**********" at bounding box center [482, 275] width 234 height 21
select select "*"
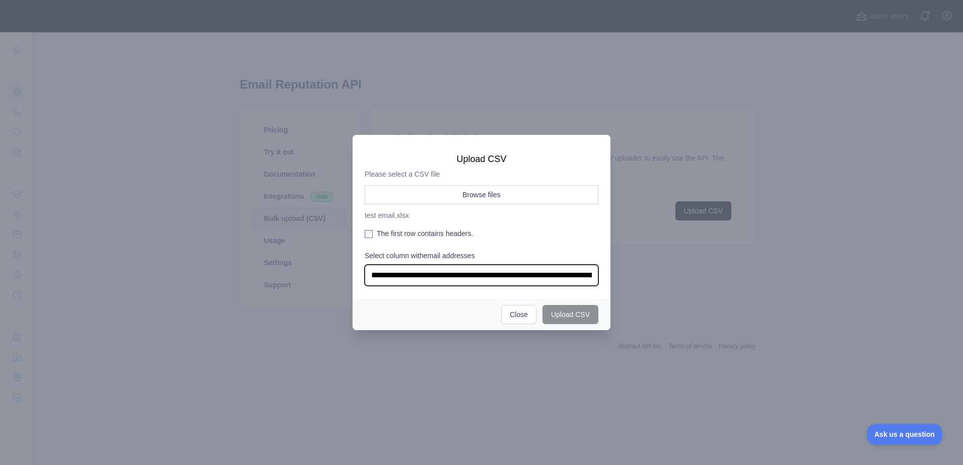
click at [365, 265] on select "**********" at bounding box center [482, 275] width 234 height 21
click at [465, 276] on select "**********" at bounding box center [482, 275] width 234 height 21
click at [365, 265] on select "**********" at bounding box center [482, 275] width 234 height 21
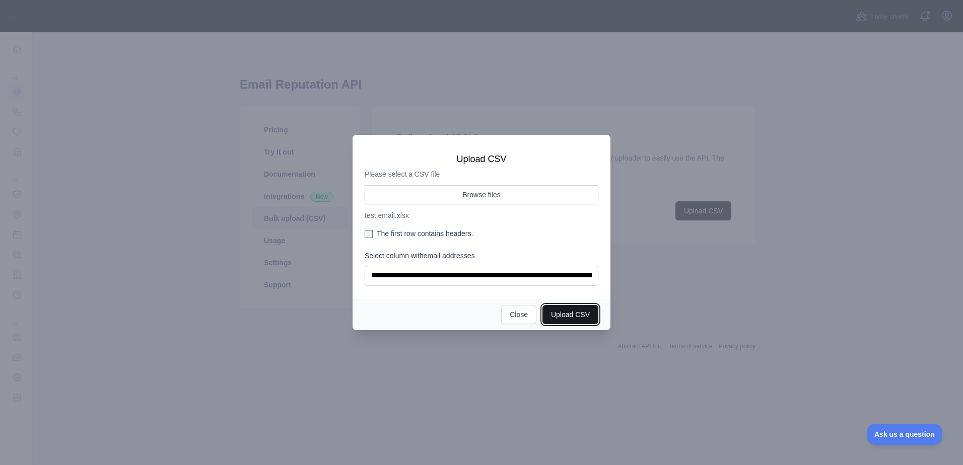
click at [563, 310] on button "Upload CSV" at bounding box center [570, 314] width 56 height 19
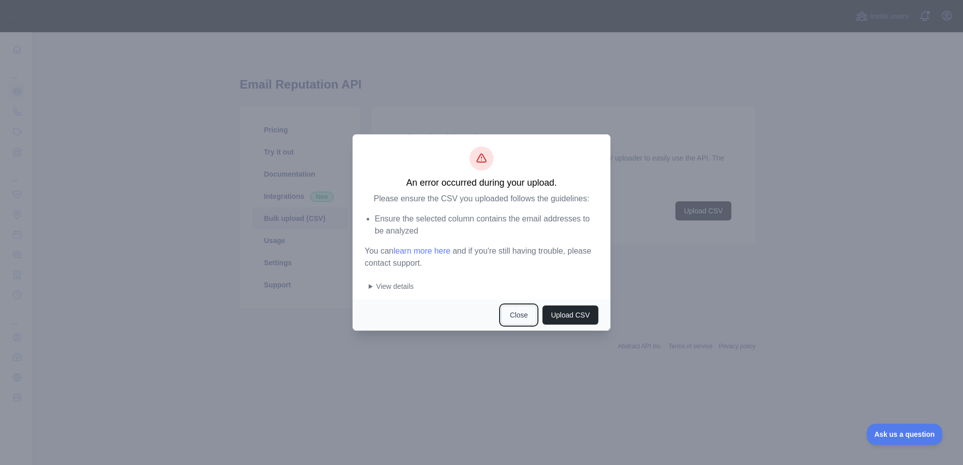
click at [521, 314] on button "Close" at bounding box center [518, 315] width 35 height 19
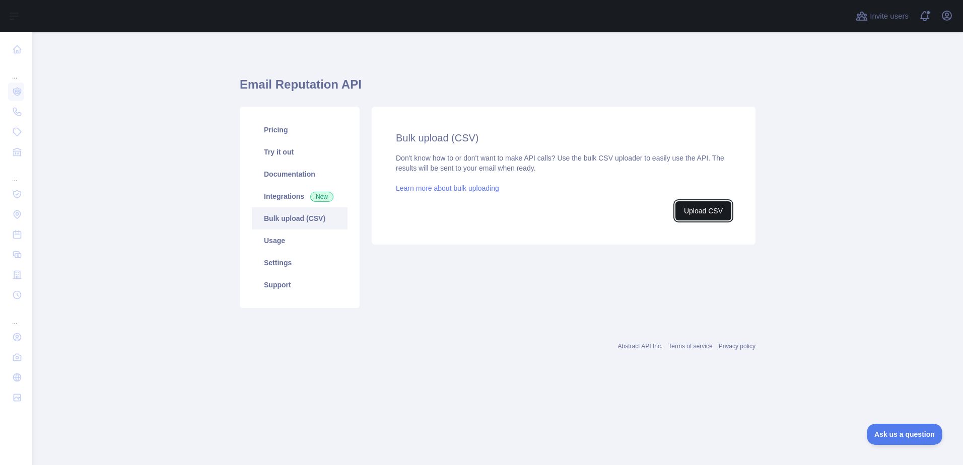
click at [691, 209] on button "Upload CSV" at bounding box center [703, 210] width 56 height 19
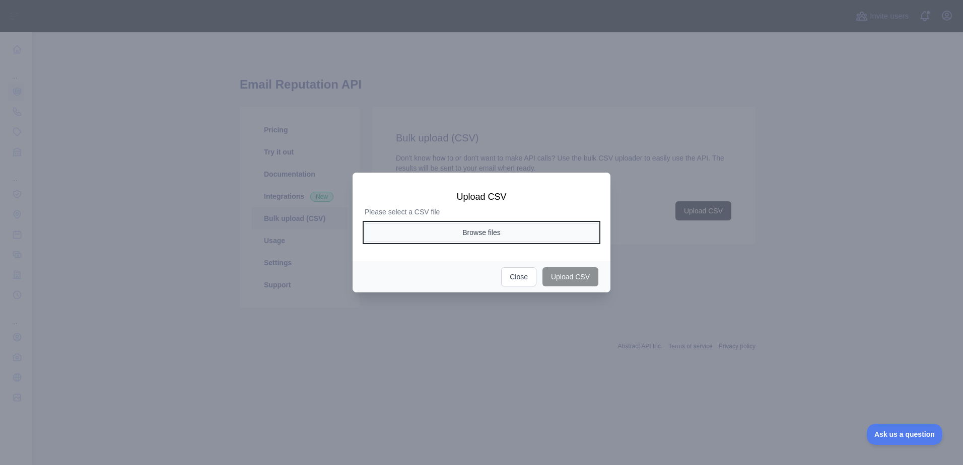
click at [541, 232] on button "Browse files" at bounding box center [482, 232] width 234 height 19
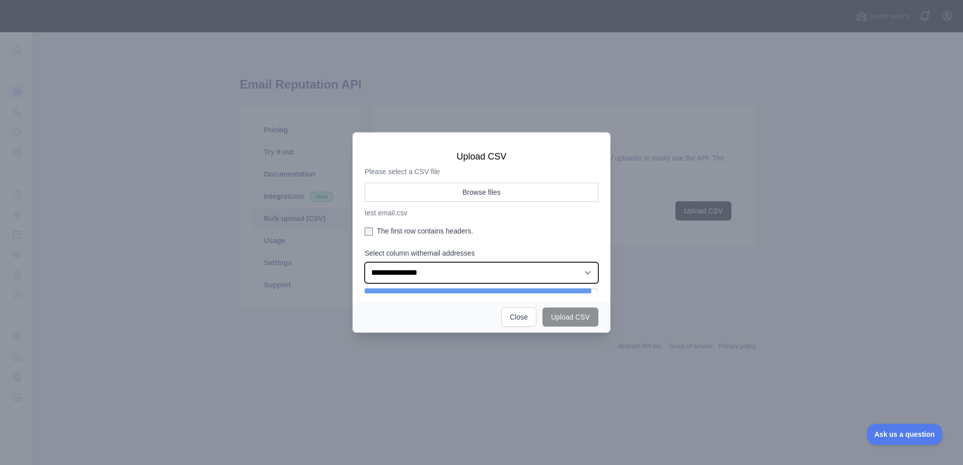
click at [479, 274] on select "**********" at bounding box center [482, 272] width 234 height 21
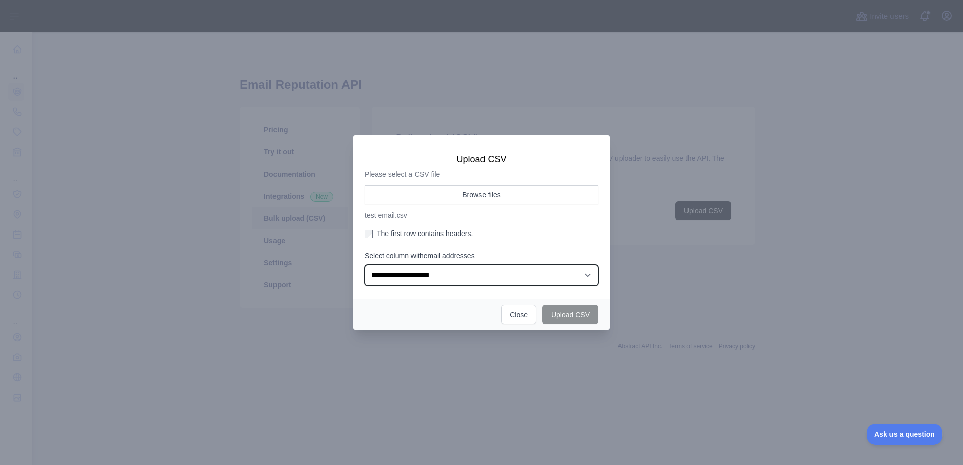
click at [365, 265] on select "**********" at bounding box center [482, 275] width 234 height 21
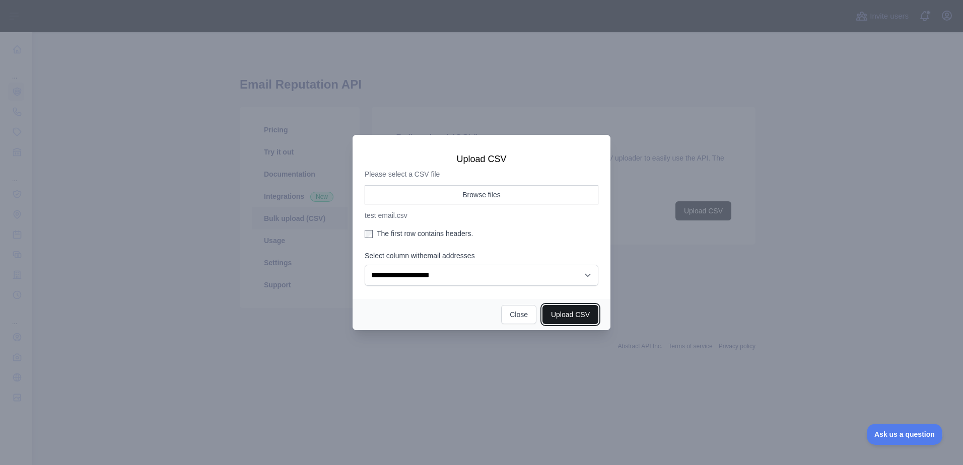
click at [573, 314] on button "Upload CSV" at bounding box center [570, 314] width 56 height 19
select select "**"
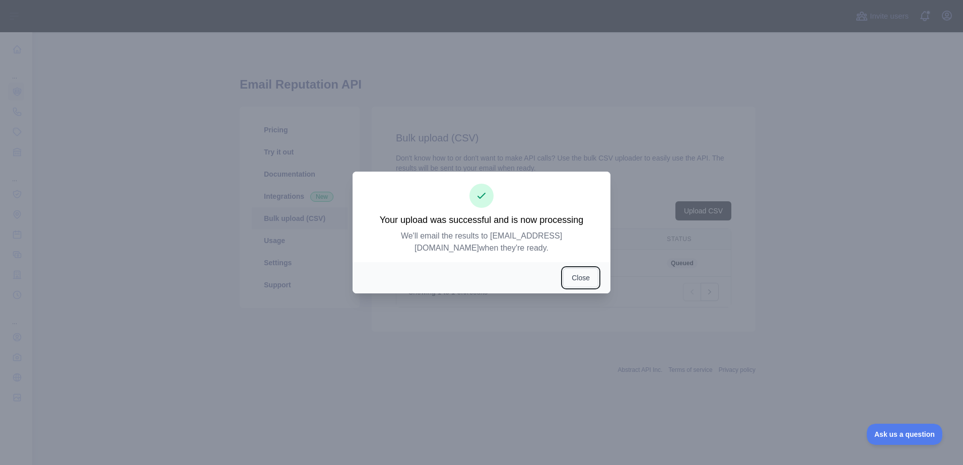
click at [576, 270] on button "Close" at bounding box center [580, 277] width 35 height 19
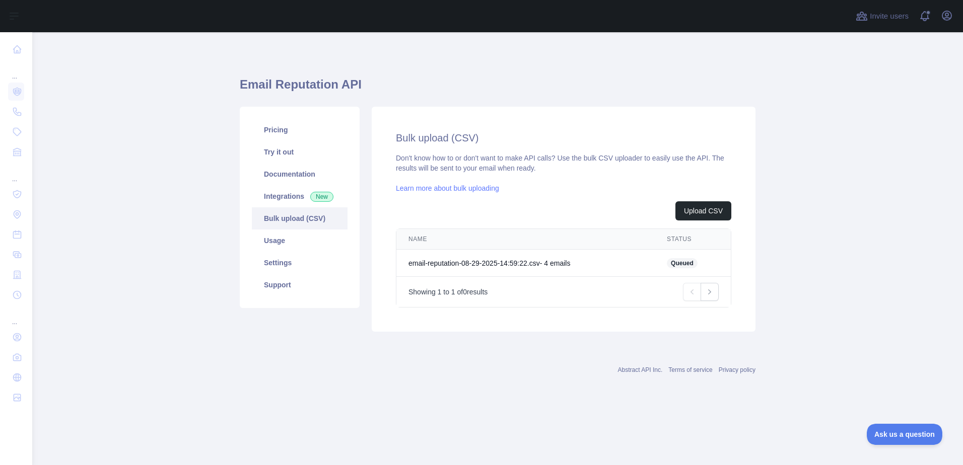
click at [461, 191] on link "Learn more about bulk uploading" at bounding box center [447, 188] width 103 height 8
click at [952, 14] on icon "button" at bounding box center [947, 16] width 12 height 12
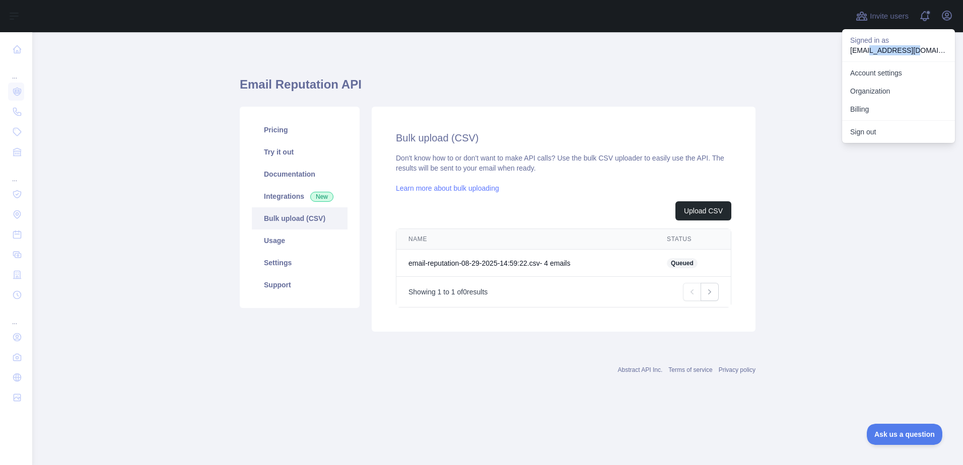
drag, startPoint x: 906, startPoint y: 49, endPoint x: 866, endPoint y: 48, distance: 40.3
click at [866, 48] on p "[EMAIL_ADDRESS][DOMAIN_NAME]" at bounding box center [898, 50] width 97 height 10
drag, startPoint x: 853, startPoint y: 49, endPoint x: 915, endPoint y: 49, distance: 62.4
click at [915, 49] on p "[EMAIL_ADDRESS][DOMAIN_NAME]" at bounding box center [898, 50] width 97 height 10
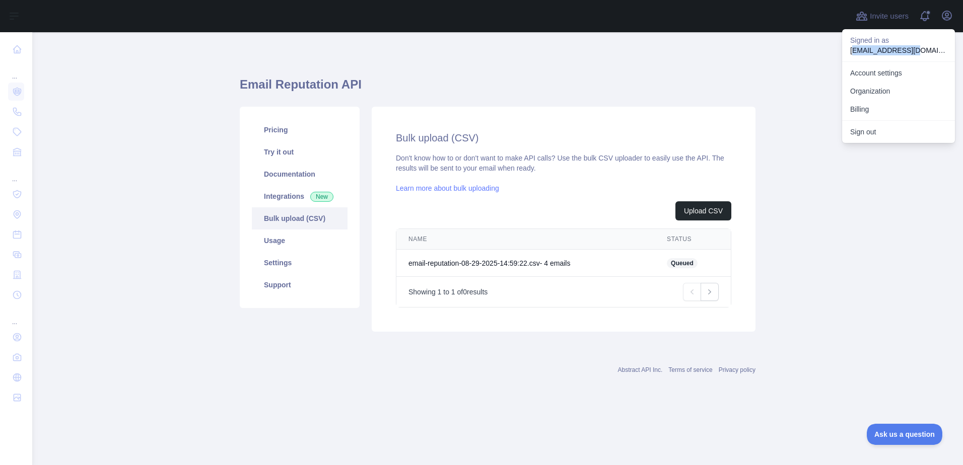
click at [915, 49] on p "[EMAIL_ADDRESS][DOMAIN_NAME]" at bounding box center [898, 50] width 97 height 10
click at [949, 21] on icon "button" at bounding box center [947, 16] width 12 height 12
click at [681, 266] on link "Download" at bounding box center [675, 263] width 31 height 8
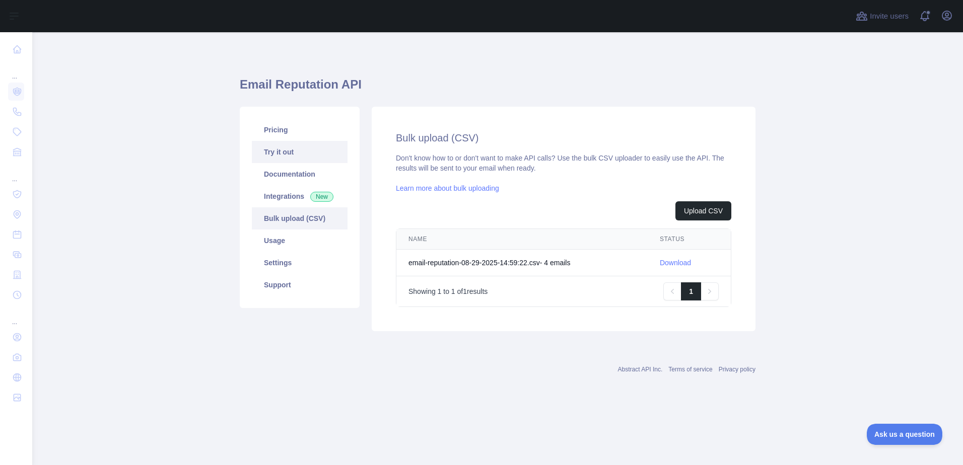
drag, startPoint x: 267, startPoint y: 138, endPoint x: 311, endPoint y: 148, distance: 45.0
click at [267, 138] on link "Pricing" at bounding box center [300, 130] width 96 height 22
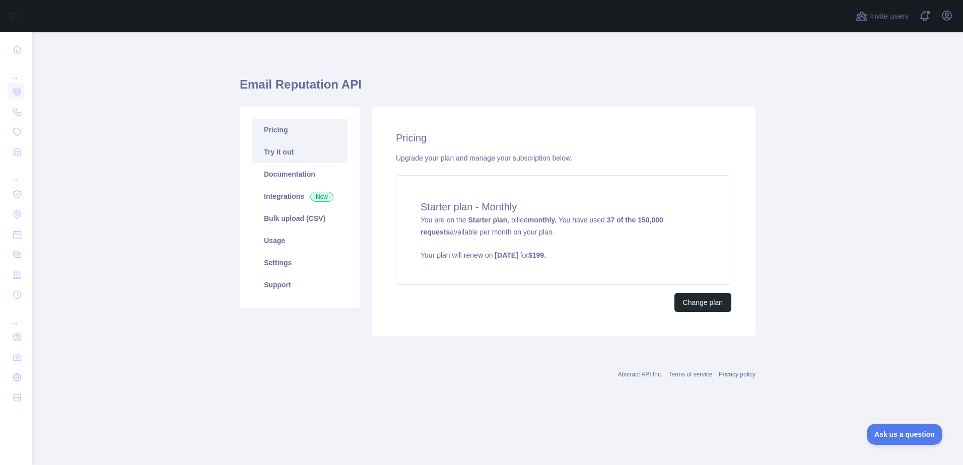
drag, startPoint x: 310, startPoint y: 155, endPoint x: 310, endPoint y: 161, distance: 6.0
click at [310, 155] on link "Try it out" at bounding box center [300, 152] width 96 height 22
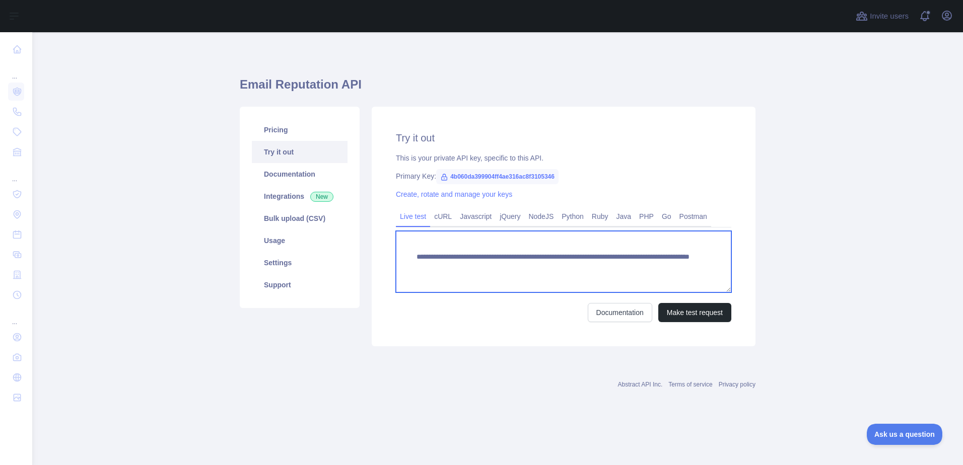
click at [647, 266] on textarea "**********" at bounding box center [563, 261] width 335 height 61
drag, startPoint x: 648, startPoint y: 266, endPoint x: 600, endPoint y: 267, distance: 47.3
click at [600, 267] on textarea "**********" at bounding box center [563, 261] width 335 height 61
click at [605, 263] on textarea "**********" at bounding box center [563, 261] width 335 height 61
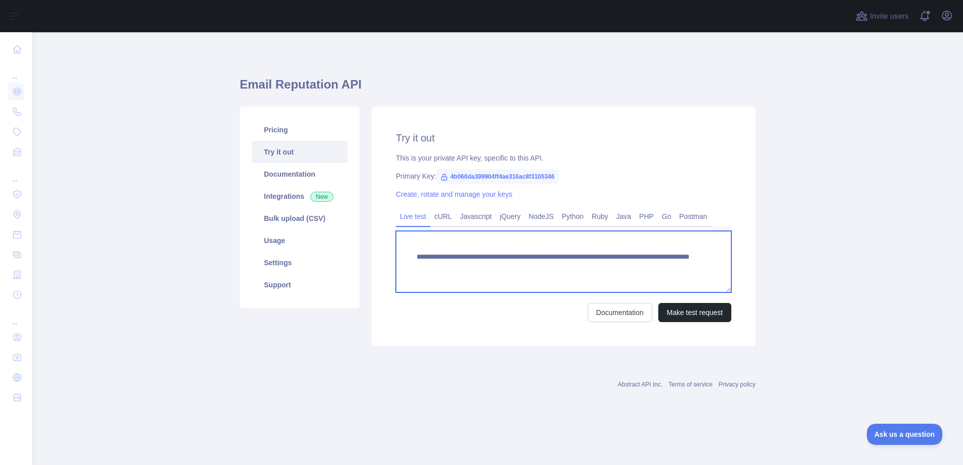
click at [603, 267] on textarea "**********" at bounding box center [563, 261] width 335 height 61
drag, startPoint x: 650, startPoint y: 270, endPoint x: 419, endPoint y: 274, distance: 230.7
click at [416, 274] on textarea "**********" at bounding box center [563, 261] width 335 height 61
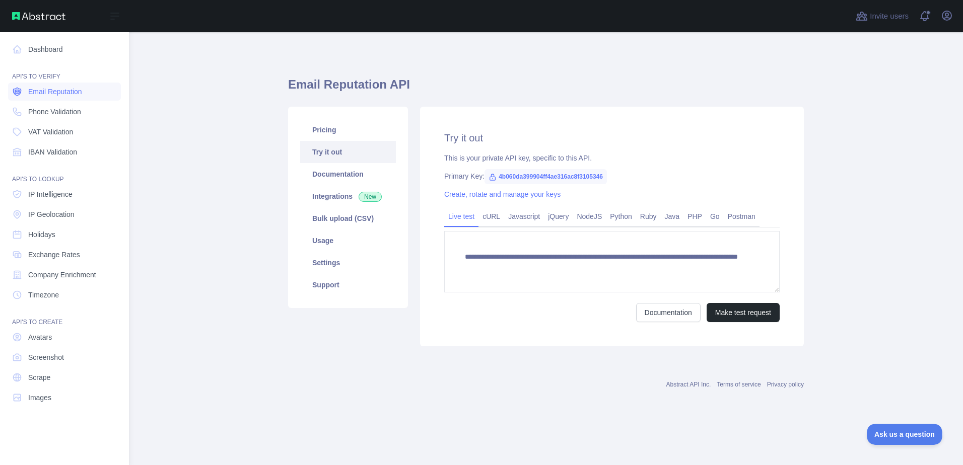
click at [59, 95] on span "Email Reputation" at bounding box center [55, 92] width 54 height 10
